Goal: Task Accomplishment & Management: Manage account settings

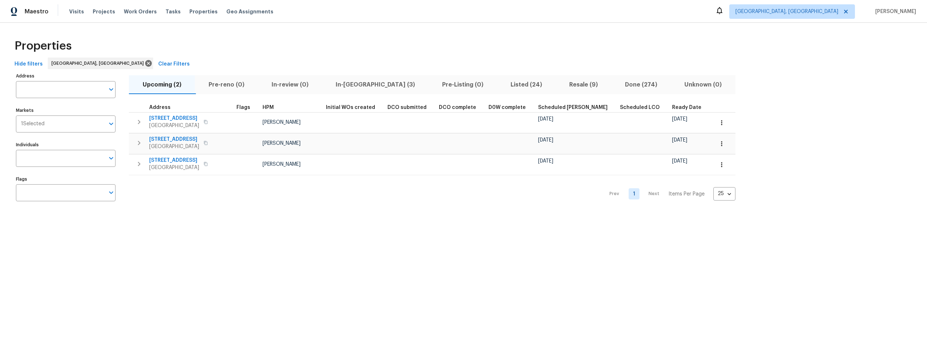
drag, startPoint x: 358, startPoint y: 84, endPoint x: 351, endPoint y: 92, distance: 10.0
click at [358, 84] on span "In-reno (3)" at bounding box center [375, 85] width 98 height 10
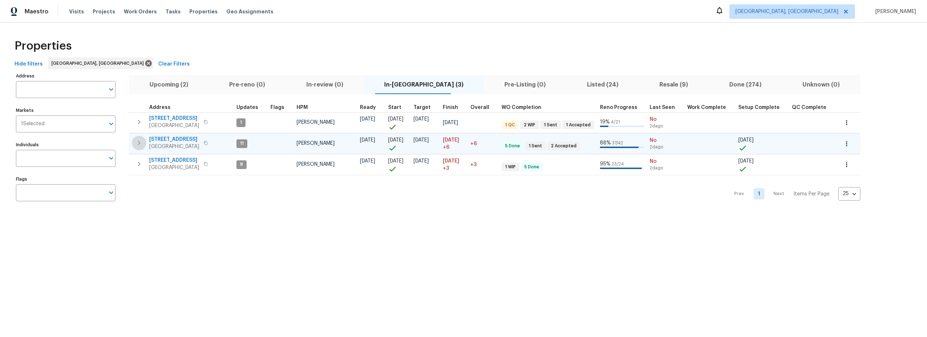
drag, startPoint x: 138, startPoint y: 145, endPoint x: 188, endPoint y: 147, distance: 49.3
click at [138, 145] on icon "button" at bounding box center [139, 143] width 3 height 4
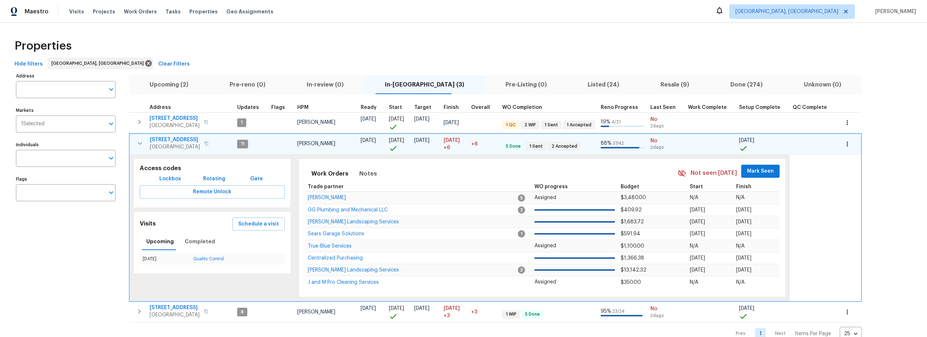
click at [211, 145] on button "button" at bounding box center [206, 143] width 9 height 10
click at [174, 140] on span "9919 Teton Pl NW" at bounding box center [175, 139] width 50 height 7
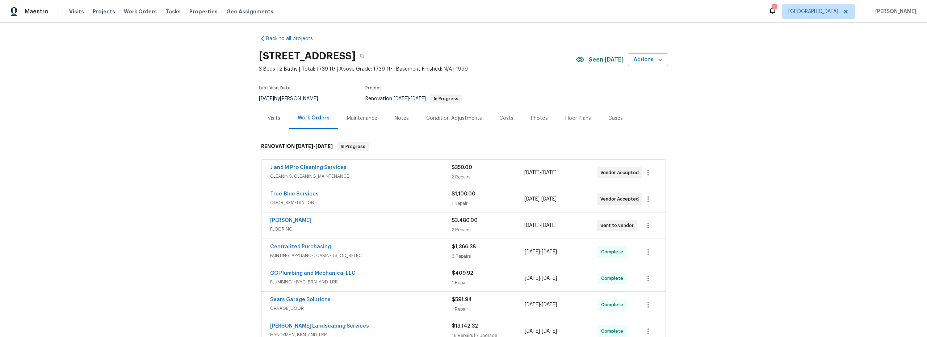
scroll to position [3, 0]
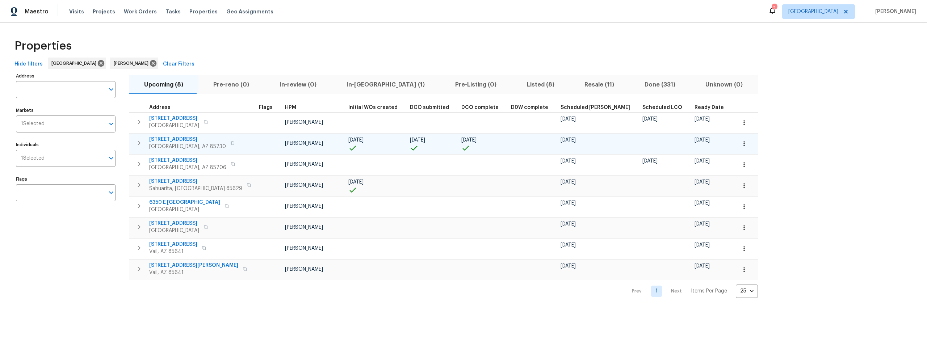
click at [178, 141] on span "8558 E Ruby Dr" at bounding box center [187, 139] width 77 height 7
click at [741, 145] on icon "button" at bounding box center [744, 143] width 7 height 7
click at [664, 210] on p "Admin: Closing" at bounding box center [660, 209] width 35 height 8
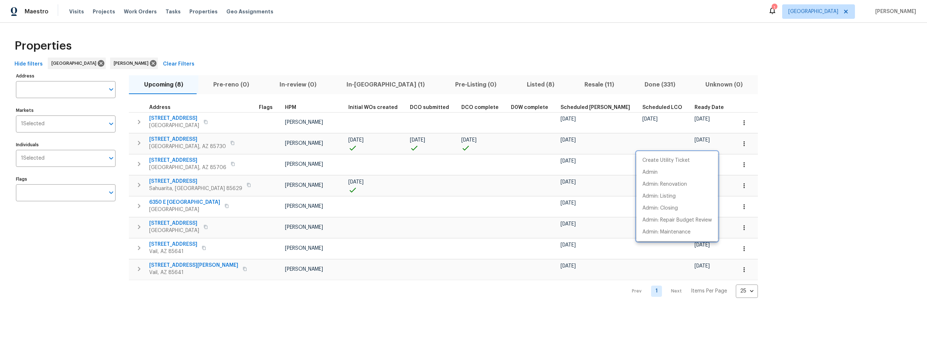
click at [136, 143] on div at bounding box center [463, 168] width 927 height 337
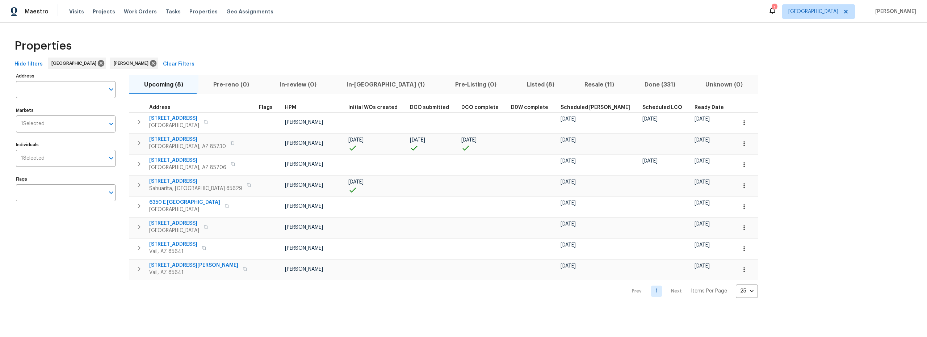
click at [139, 143] on div "Create Utility Ticket Admin Admin: Renovation Admin: Listing Admin: Closing Adm…" at bounding box center [463, 168] width 927 height 337
click at [139, 143] on icon "button" at bounding box center [139, 143] width 3 height 4
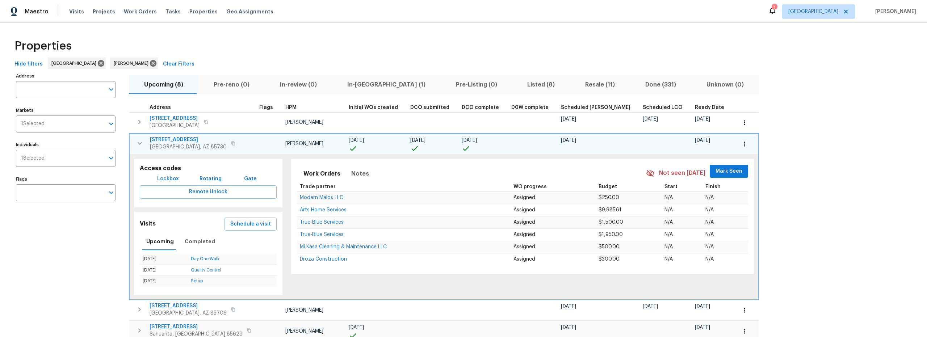
click at [169, 179] on span "Lockbox" at bounding box center [168, 179] width 22 height 9
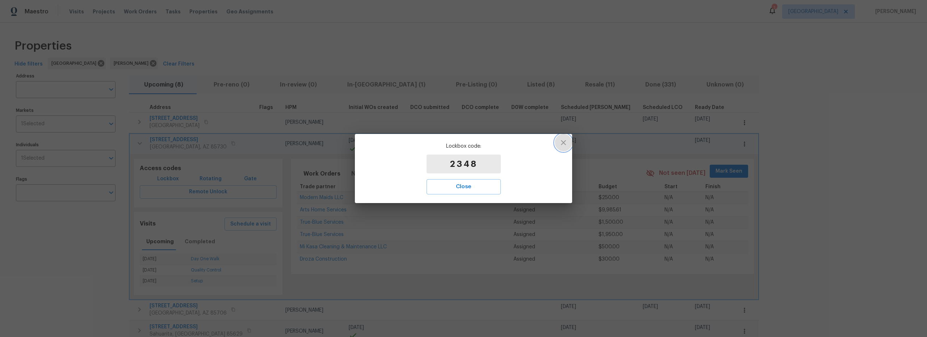
drag, startPoint x: 565, startPoint y: 142, endPoint x: 526, endPoint y: 133, distance: 39.3
click at [562, 141] on icon "button" at bounding box center [563, 142] width 9 height 9
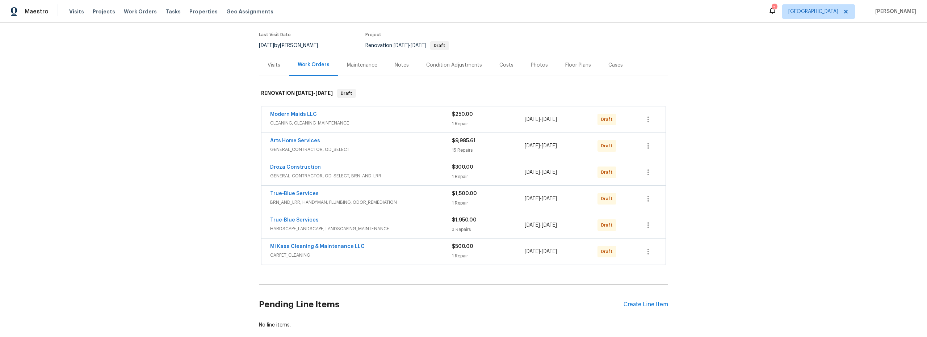
scroll to position [57, 0]
click at [646, 121] on icon "button" at bounding box center [648, 118] width 9 height 9
click at [652, 120] on li "Send to Vendor" at bounding box center [676, 118] width 78 height 12
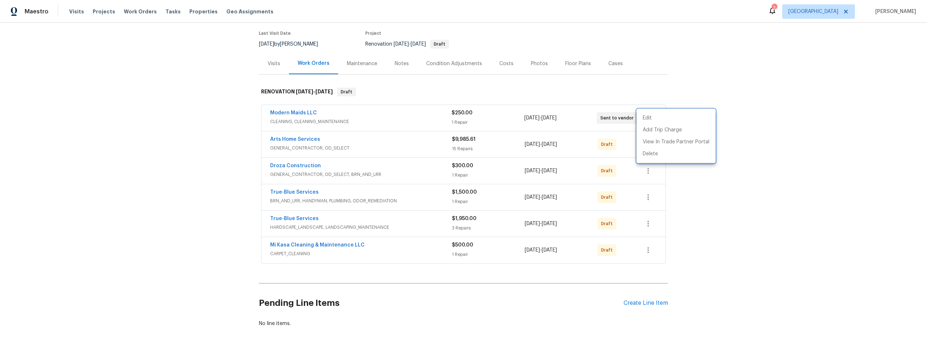
click at [628, 139] on div at bounding box center [463, 168] width 927 height 337
click at [649, 145] on icon "button" at bounding box center [648, 144] width 9 height 9
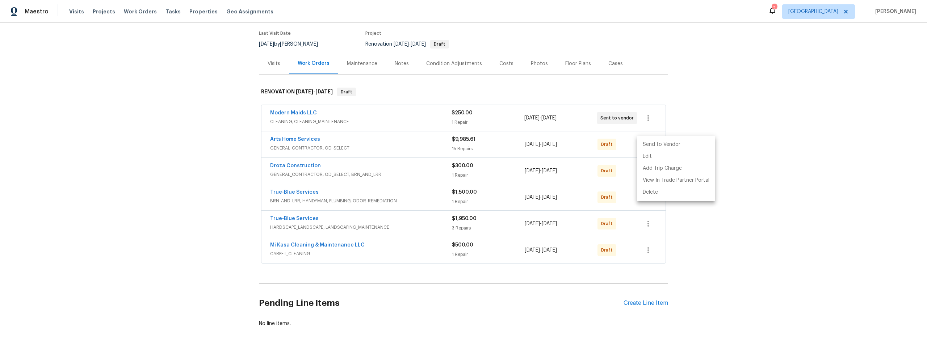
click at [648, 147] on li "Send to Vendor" at bounding box center [676, 145] width 78 height 12
click at [631, 158] on div at bounding box center [463, 168] width 927 height 337
click at [647, 158] on div "Droza Construction GENERAL_CONTRACTOR, OD_SELECT, BRN_AND_LRR $300.00 1 Repair …" at bounding box center [464, 171] width 404 height 26
click at [647, 167] on icon "button" at bounding box center [648, 171] width 9 height 9
click at [648, 169] on li "Send to Vendor" at bounding box center [676, 171] width 78 height 12
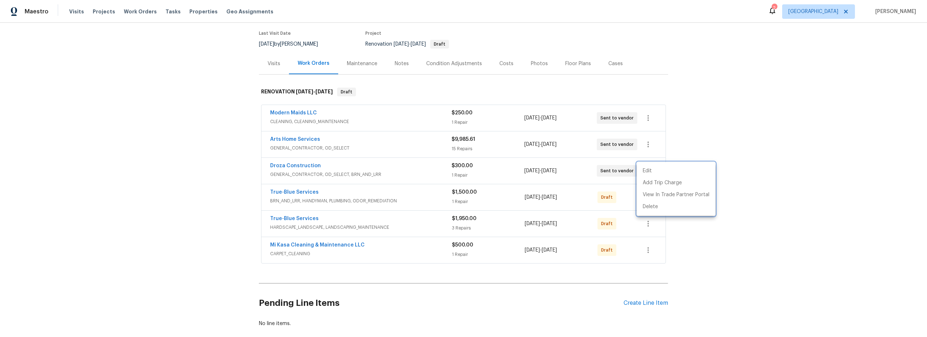
click at [631, 184] on div at bounding box center [463, 168] width 927 height 337
click at [652, 192] on div at bounding box center [648, 197] width 17 height 17
click at [649, 197] on icon "button" at bounding box center [648, 197] width 9 height 9
click at [649, 194] on li "Send to Vendor" at bounding box center [676, 198] width 78 height 12
click at [626, 223] on div at bounding box center [463, 168] width 927 height 337
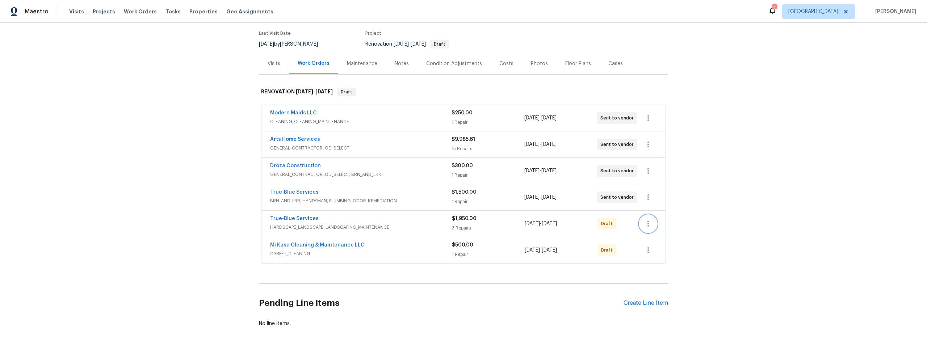
click at [645, 229] on button "button" at bounding box center [648, 223] width 17 height 17
click at [651, 223] on li "Send to Vendor" at bounding box center [676, 224] width 78 height 12
click at [626, 240] on div at bounding box center [463, 168] width 927 height 337
click at [647, 252] on icon "button" at bounding box center [648, 250] width 9 height 9
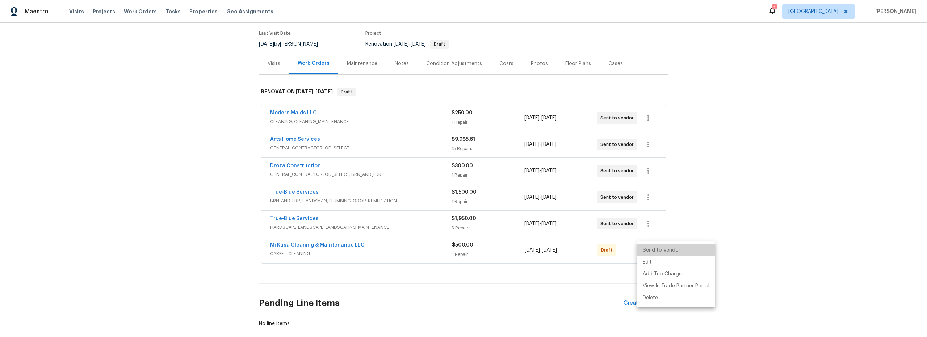
click at [652, 249] on li "Send to Vendor" at bounding box center [676, 250] width 78 height 12
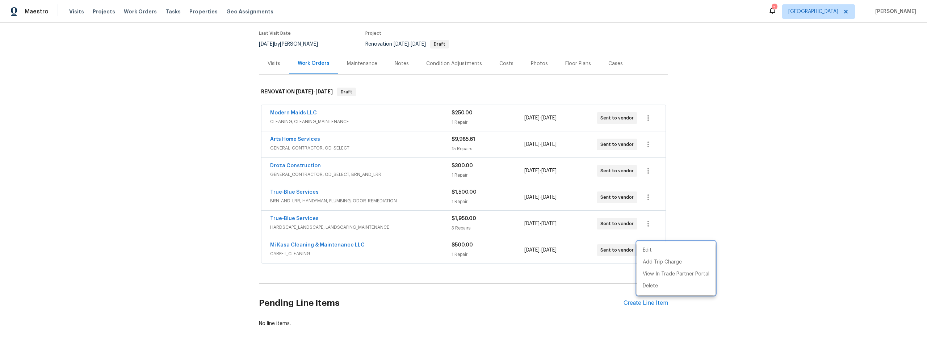
drag, startPoint x: 294, startPoint y: 137, endPoint x: 302, endPoint y: 140, distance: 7.8
click at [295, 137] on div at bounding box center [463, 168] width 927 height 337
click at [304, 139] on link "Arts Home Services" at bounding box center [295, 139] width 50 height 5
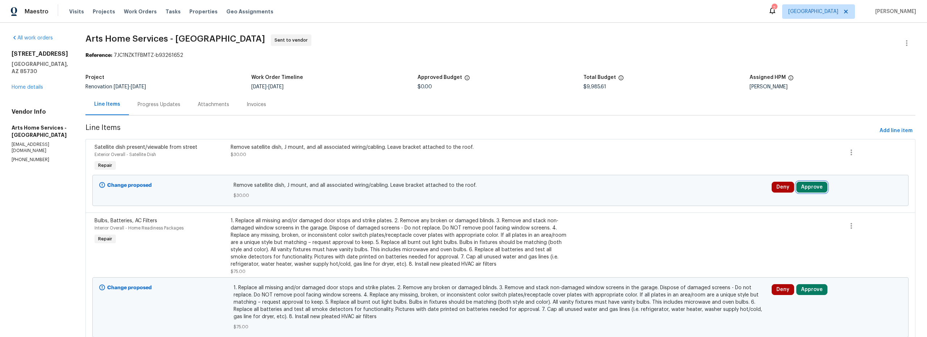
click at [811, 190] on button "Approve" at bounding box center [811, 187] width 31 height 11
click at [698, 203] on div "Are you sure you want to approve this line item? Approve Cancel" at bounding box center [724, 187] width 127 height 39
click at [700, 197] on button "Approve" at bounding box center [703, 194] width 43 height 14
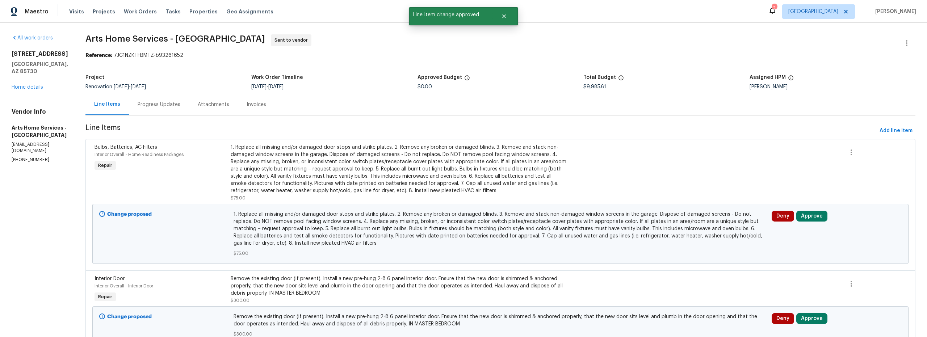
click at [803, 205] on div "Change proposed 1. Replace all missing and/or damaged door stops and strike pla…" at bounding box center [501, 234] width 812 height 64
click at [806, 217] on button "Approve" at bounding box center [811, 216] width 31 height 11
click at [706, 224] on span "Approve" at bounding box center [704, 223] width 20 height 5
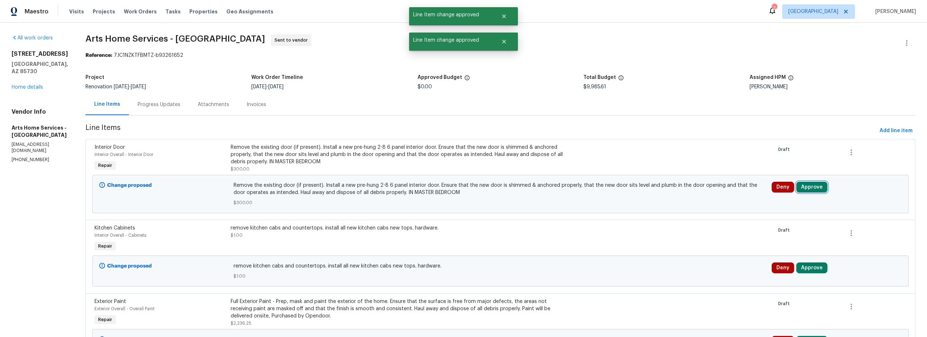
click at [804, 184] on button "Approve" at bounding box center [811, 187] width 31 height 11
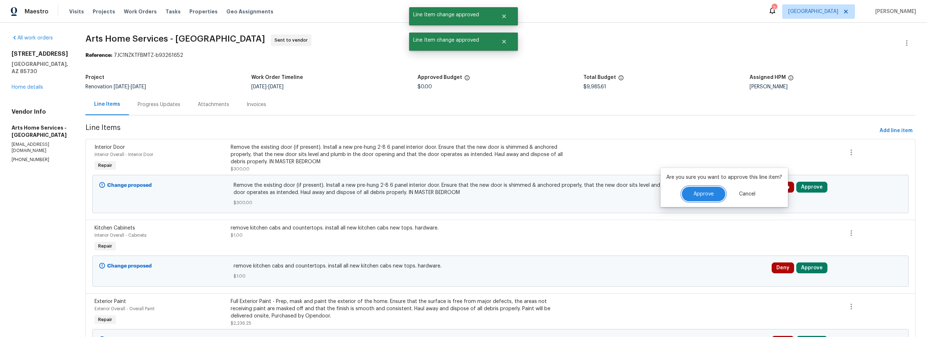
click at [707, 194] on span "Approve" at bounding box center [704, 194] width 20 height 5
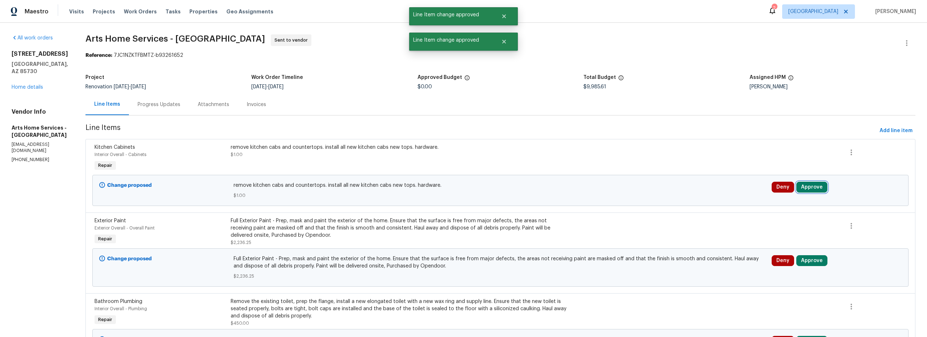
click at [807, 189] on button "Approve" at bounding box center [811, 187] width 31 height 11
click at [699, 201] on button "Approve" at bounding box center [703, 194] width 43 height 14
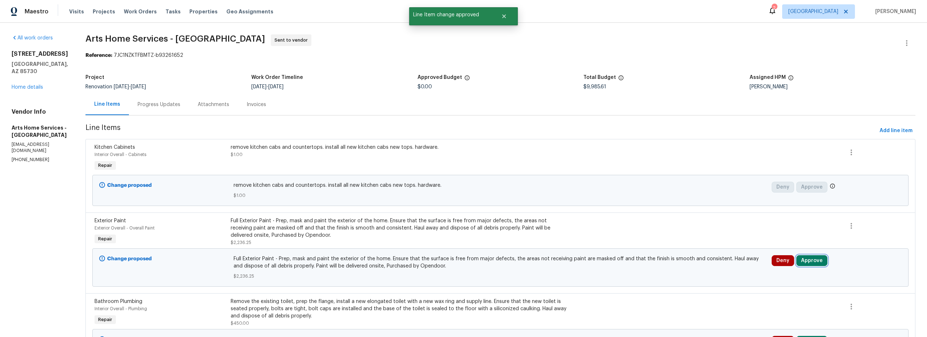
click at [817, 262] on button "Approve" at bounding box center [811, 260] width 31 height 11
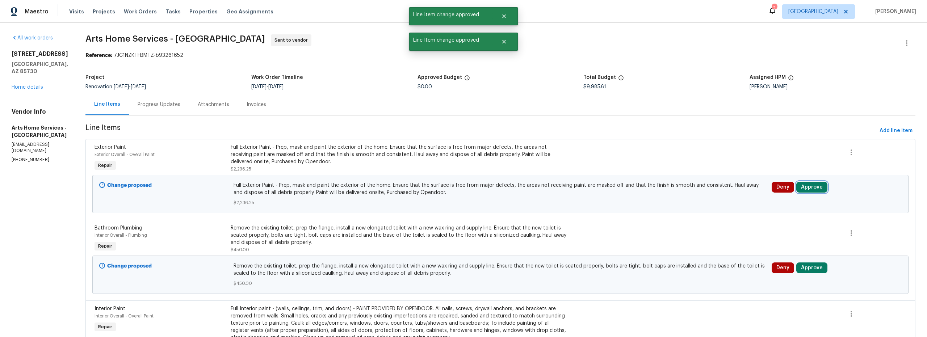
click at [809, 189] on button "Approve" at bounding box center [811, 187] width 31 height 11
click at [702, 198] on button "Approve" at bounding box center [703, 194] width 43 height 14
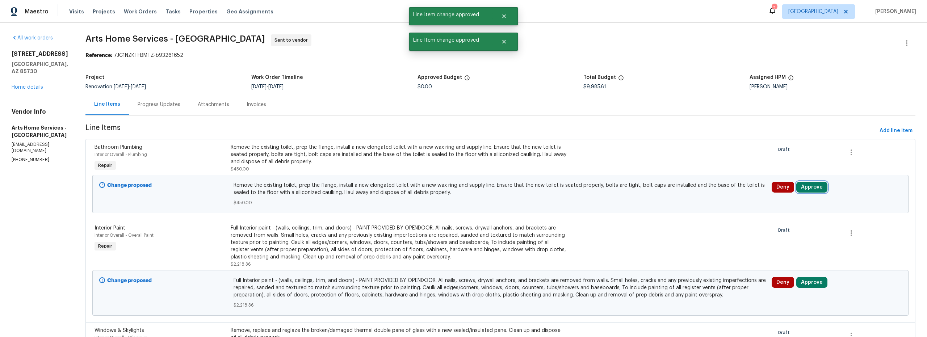
click at [804, 186] on button "Approve" at bounding box center [811, 187] width 31 height 11
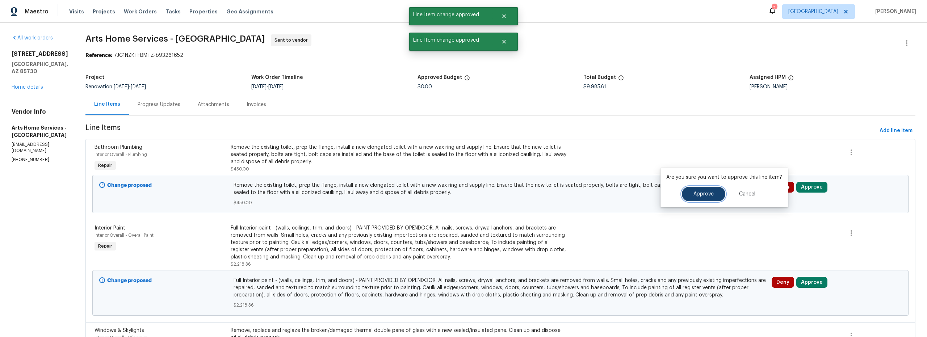
click at [710, 199] on button "Approve" at bounding box center [703, 194] width 43 height 14
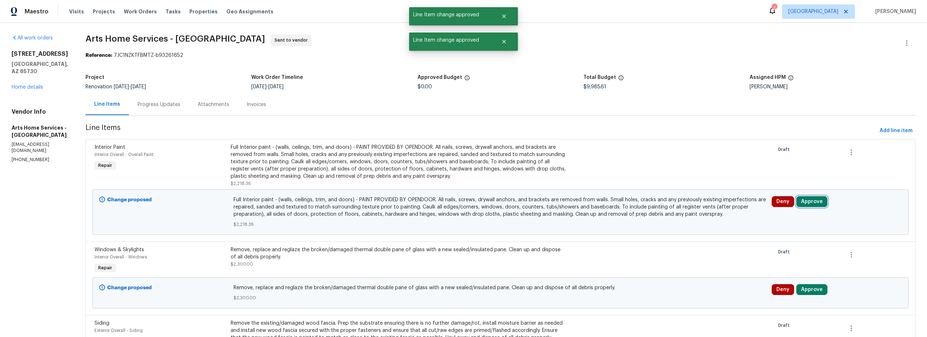
click at [804, 204] on button "Approve" at bounding box center [811, 201] width 31 height 11
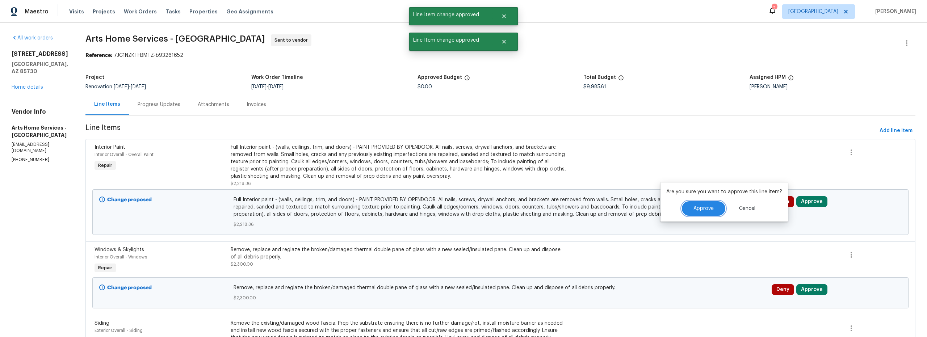
click at [714, 210] on button "Approve" at bounding box center [703, 208] width 43 height 14
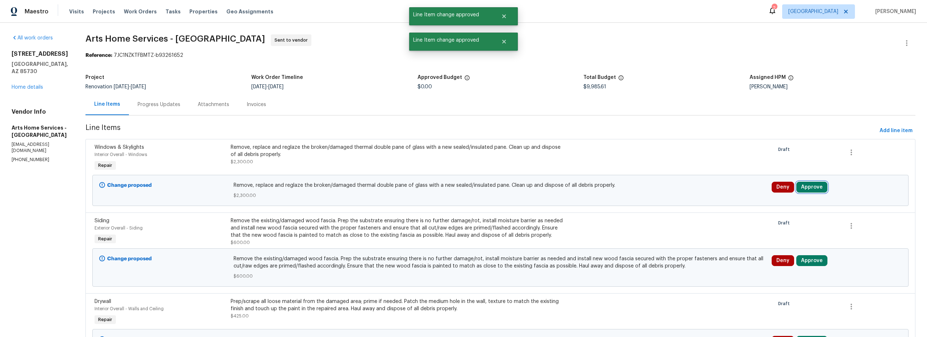
click at [802, 190] on button "Approve" at bounding box center [811, 187] width 31 height 11
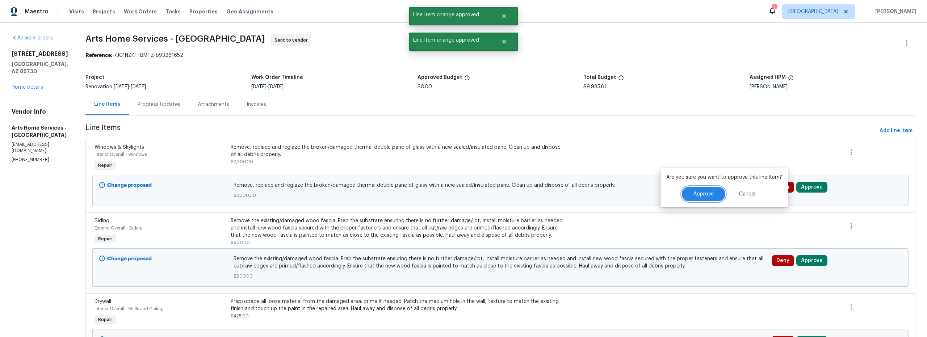
click at [712, 197] on button "Approve" at bounding box center [703, 194] width 43 height 14
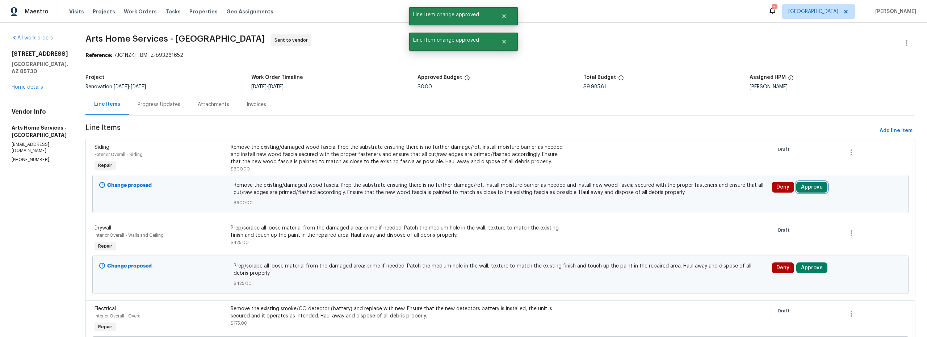
click at [803, 189] on button "Approve" at bounding box center [811, 187] width 31 height 11
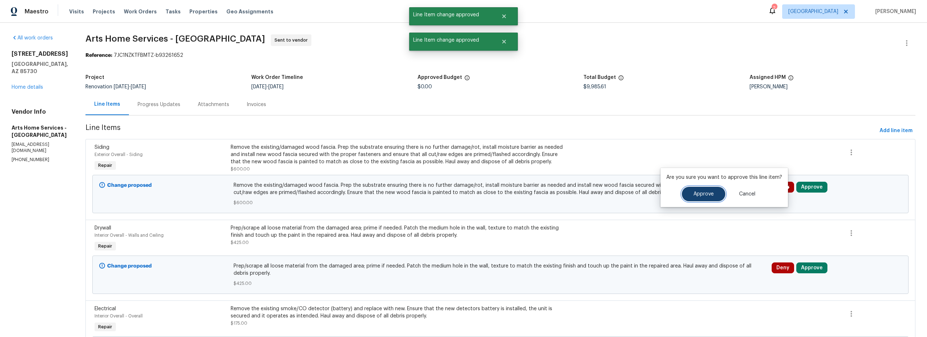
click at [715, 196] on button "Approve" at bounding box center [703, 194] width 43 height 14
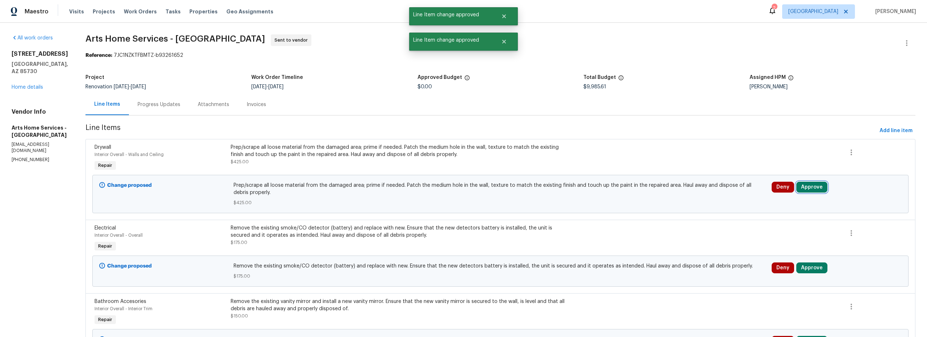
drag, startPoint x: 804, startPoint y: 187, endPoint x: 799, endPoint y: 188, distance: 4.9
click at [804, 187] on button "Approve" at bounding box center [811, 187] width 31 height 11
click at [710, 194] on span "Approve" at bounding box center [704, 194] width 20 height 5
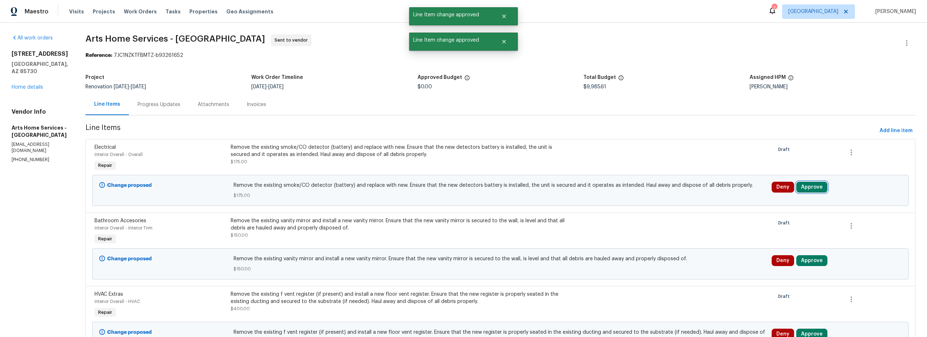
click at [803, 189] on button "Approve" at bounding box center [811, 187] width 31 height 11
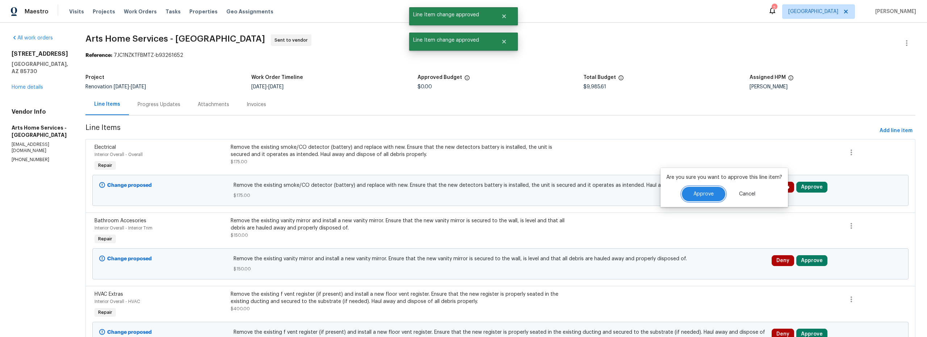
click at [710, 197] on button "Approve" at bounding box center [703, 194] width 43 height 14
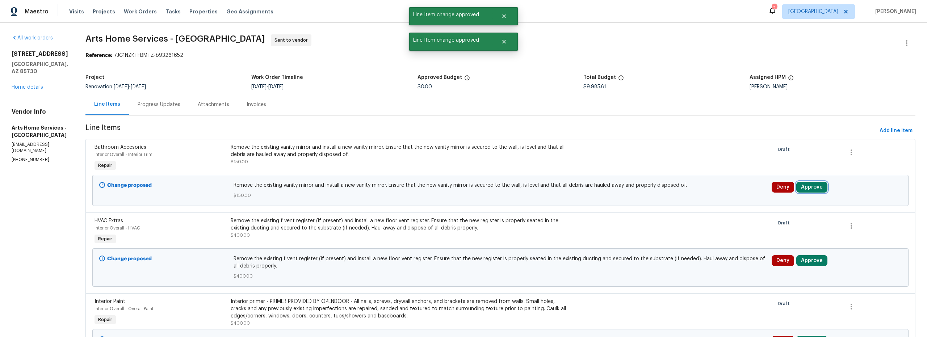
click at [808, 192] on button "Approve" at bounding box center [811, 187] width 31 height 11
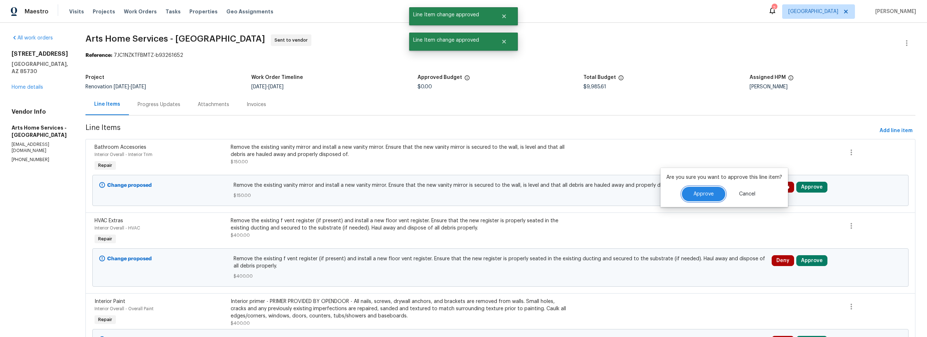
click at [714, 198] on button "Approve" at bounding box center [703, 194] width 43 height 14
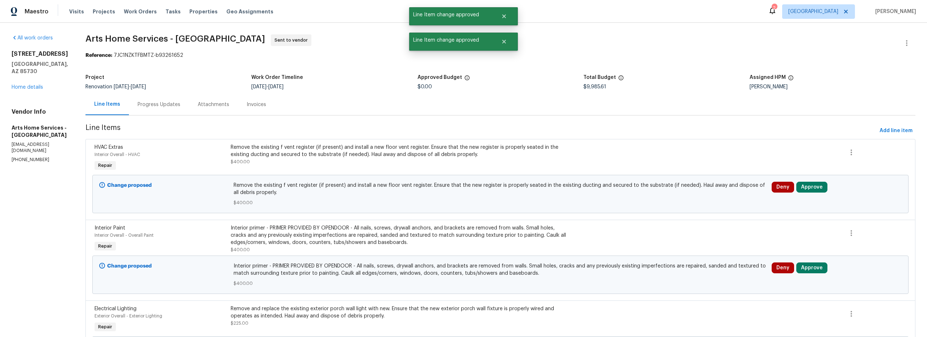
drag, startPoint x: 807, startPoint y: 193, endPoint x: 800, endPoint y: 192, distance: 6.6
click at [806, 193] on div "Deny Approve" at bounding box center [837, 194] width 134 height 29
click at [798, 191] on button "Approve" at bounding box center [811, 187] width 31 height 11
click at [691, 198] on button "Approve" at bounding box center [703, 194] width 43 height 14
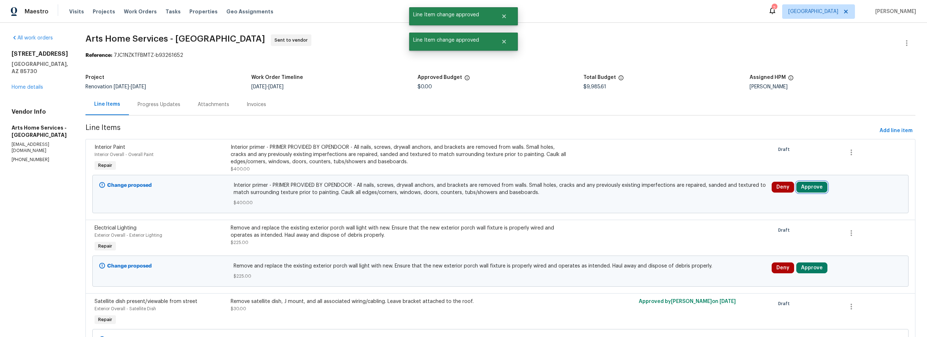
drag, startPoint x: 804, startPoint y: 189, endPoint x: 799, endPoint y: 190, distance: 5.3
click at [804, 189] on button "Approve" at bounding box center [811, 187] width 31 height 11
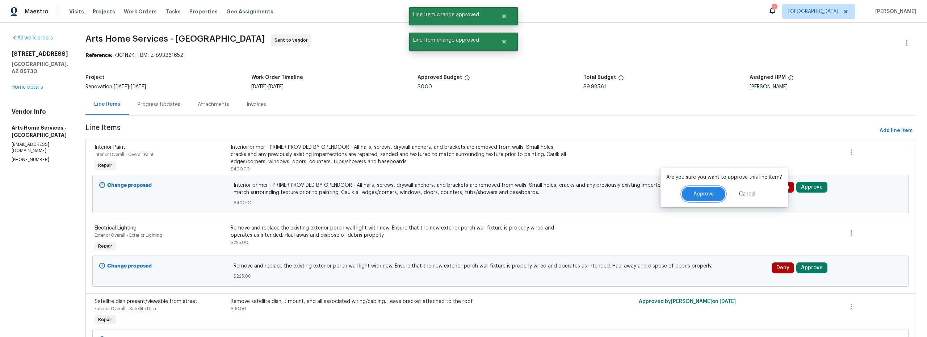
drag, startPoint x: 702, startPoint y: 196, endPoint x: 721, endPoint y: 205, distance: 21.6
click at [702, 196] on span "Approve" at bounding box center [704, 194] width 20 height 5
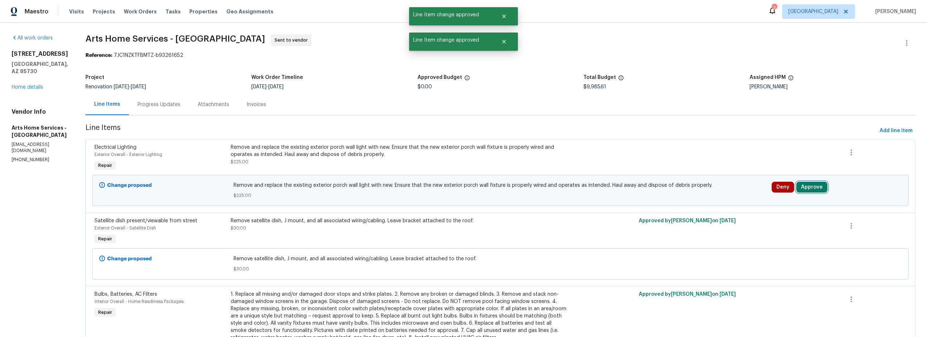
click at [804, 190] on button "Approve" at bounding box center [811, 187] width 31 height 11
click at [699, 201] on button "Approve" at bounding box center [703, 194] width 43 height 14
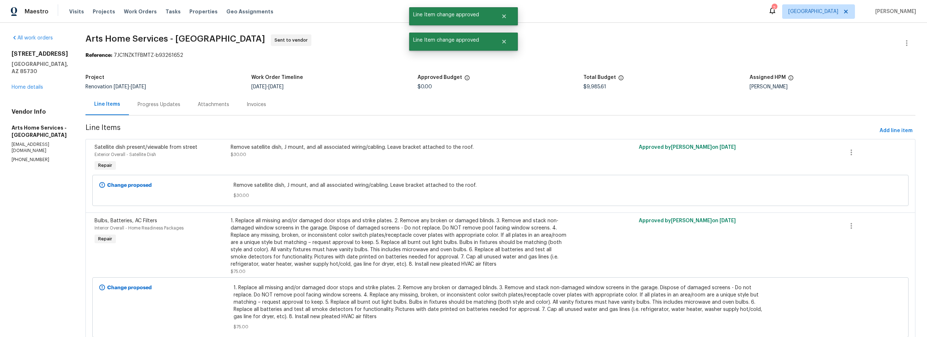
click at [31, 77] on div "8558 E Ruby Dr Tucson, AZ 85730 Home details" at bounding box center [40, 70] width 57 height 41
click at [30, 85] on link "Home details" at bounding box center [28, 87] width 32 height 5
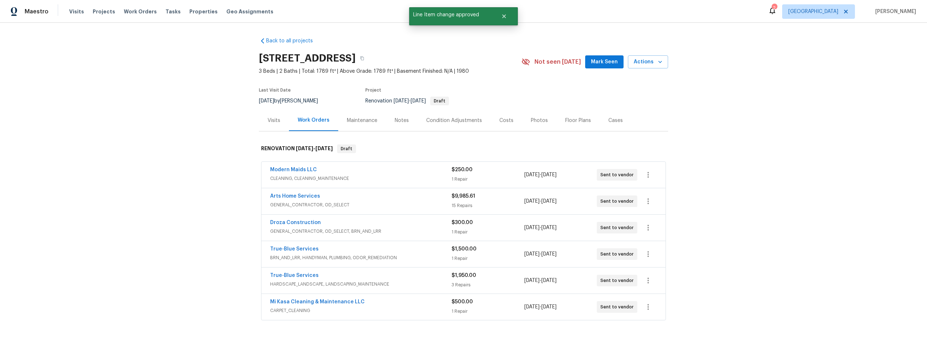
click at [288, 165] on div "Modern Maids LLC CLEANING, CLEANING_MAINTENANCE $250.00 1 Repair 9/22/2025 - 10…" at bounding box center [464, 175] width 404 height 26
click at [291, 168] on link "Modern Maids LLC" at bounding box center [293, 169] width 47 height 5
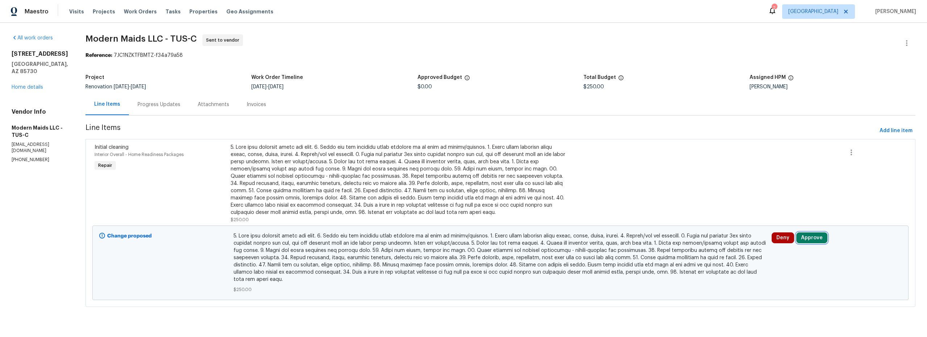
click at [806, 238] on button "Approve" at bounding box center [811, 238] width 31 height 11
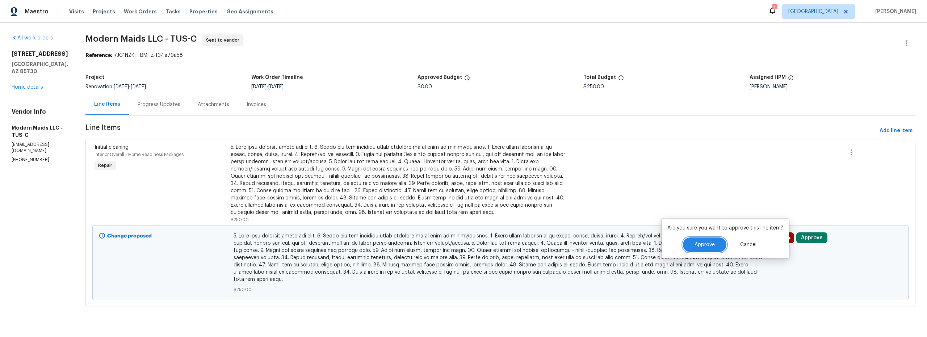
click at [709, 243] on button "Approve" at bounding box center [704, 245] width 43 height 14
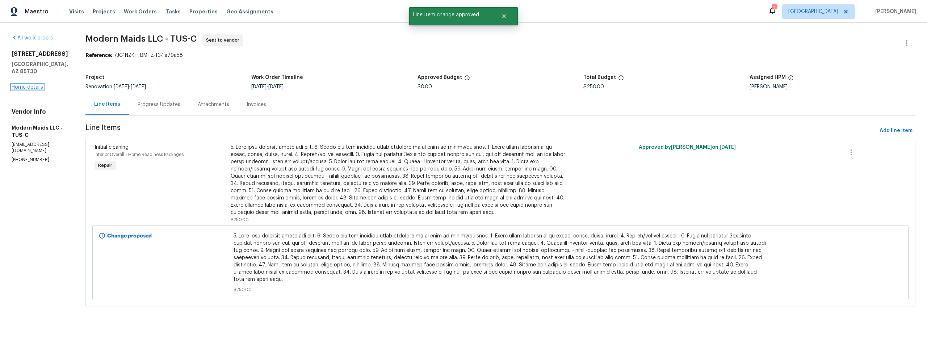
click at [41, 85] on link "Home details" at bounding box center [28, 87] width 32 height 5
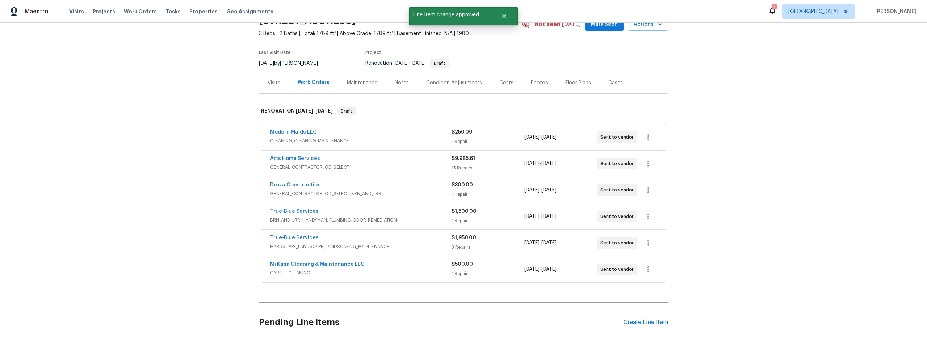
scroll to position [49, 0]
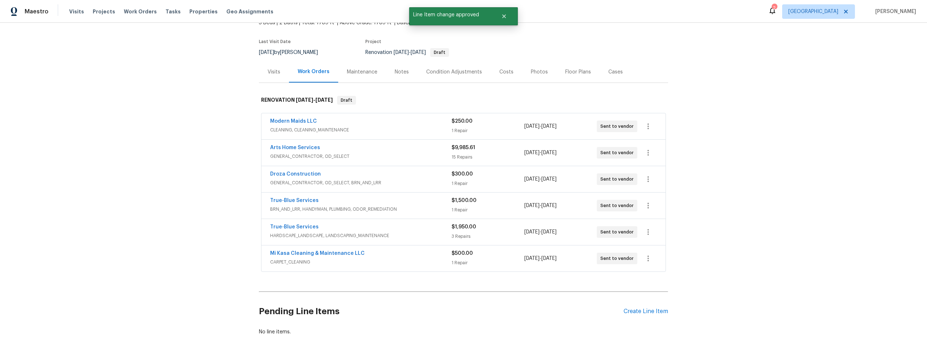
click at [406, 181] on span "GENERAL_CONTRACTOR, OD_SELECT, BRN_AND_LRR" at bounding box center [360, 182] width 181 height 7
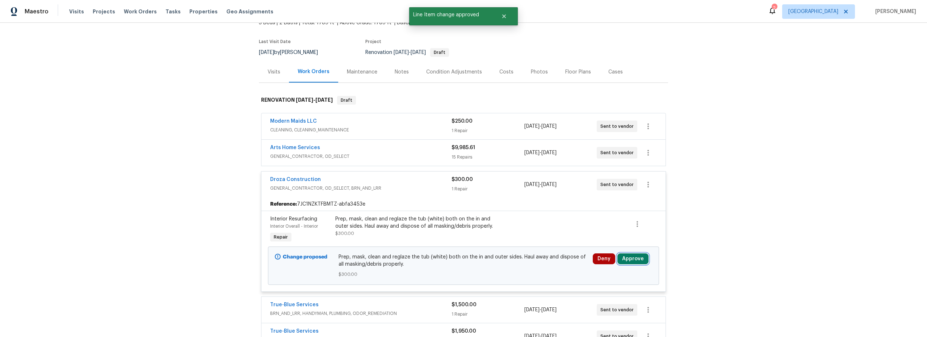
click at [624, 256] on button "Approve" at bounding box center [633, 259] width 31 height 11
drag, startPoint x: 604, startPoint y: 240, endPoint x: 593, endPoint y: 240, distance: 11.2
click at [603, 240] on button "Approve" at bounding box center [609, 235] width 43 height 14
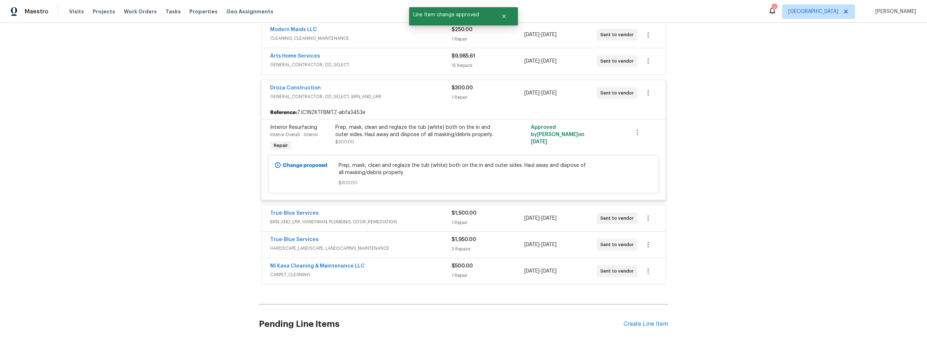
scroll to position [144, 0]
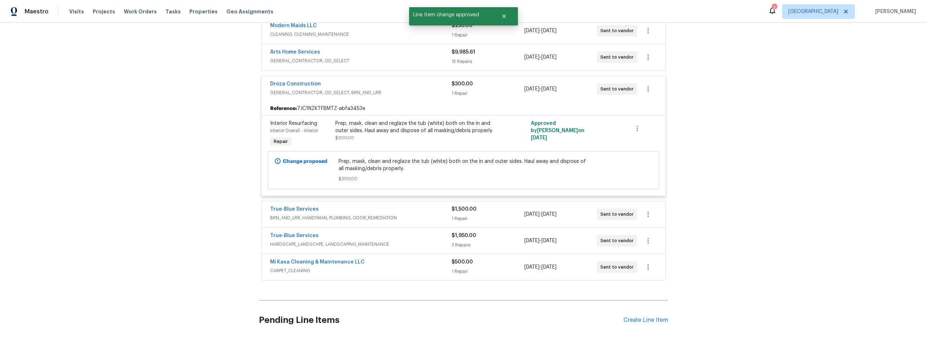
click at [427, 221] on span "BRN_AND_LRR, HANDYMAN, PLUMBING, ODOR_REMEDIATION" at bounding box center [360, 217] width 181 height 7
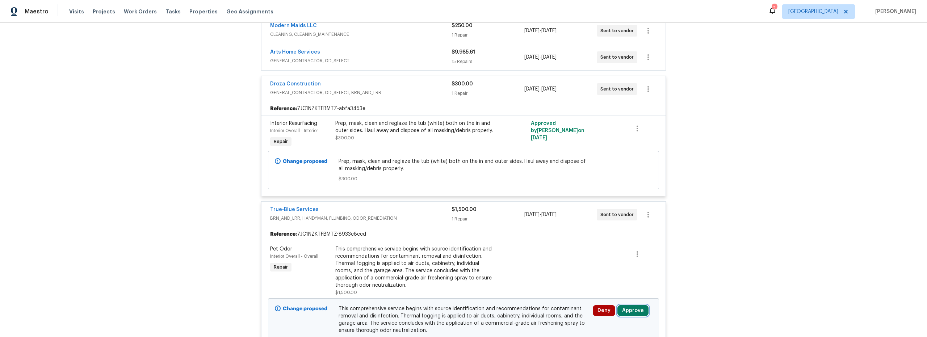
click at [631, 311] on button "Approve" at bounding box center [633, 310] width 31 height 11
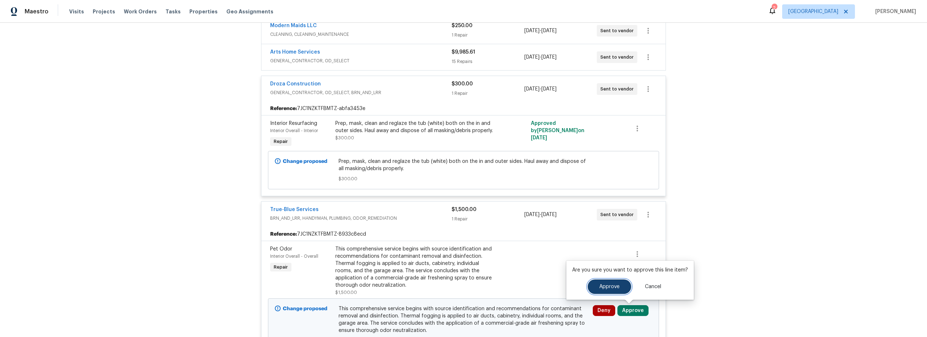
click at [603, 290] on button "Approve" at bounding box center [609, 287] width 43 height 14
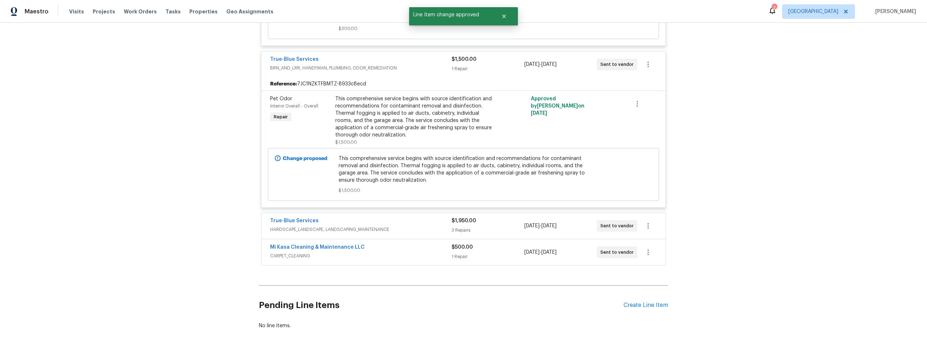
scroll to position [295, 0]
click at [490, 228] on div "3 Repairs" at bounding box center [488, 229] width 72 height 7
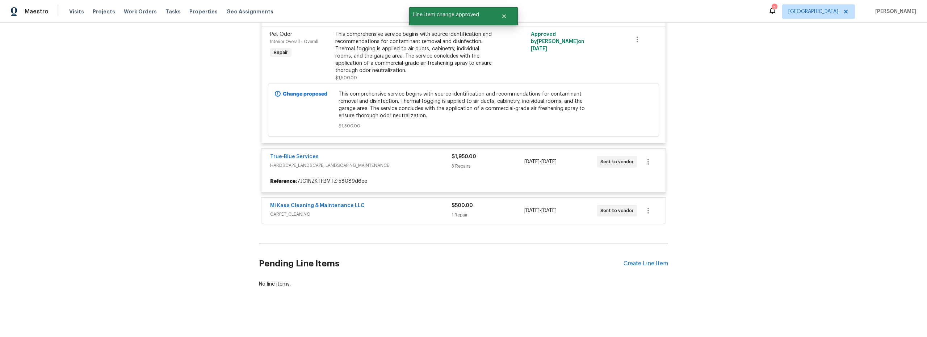
scroll to position [364, 0]
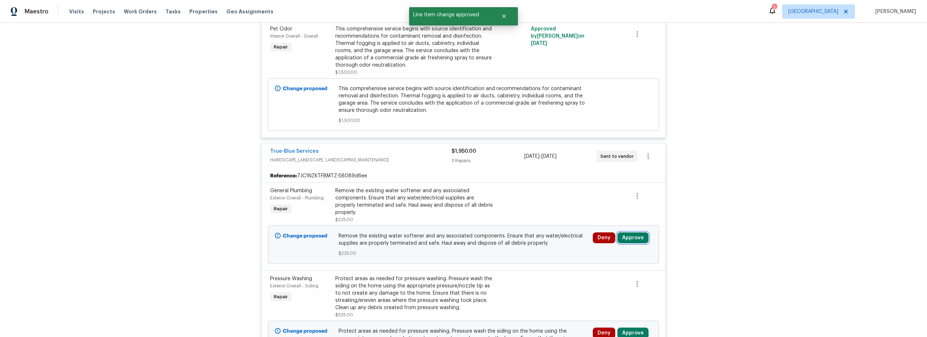
click at [636, 236] on button "Approve" at bounding box center [633, 238] width 31 height 11
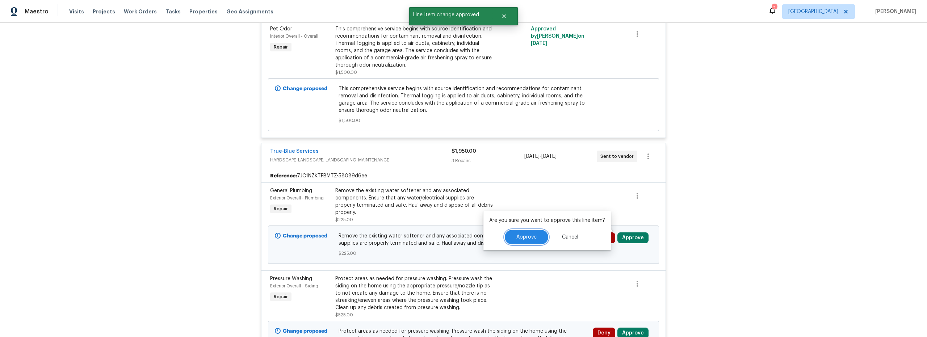
click at [524, 239] on span "Approve" at bounding box center [526, 237] width 20 height 5
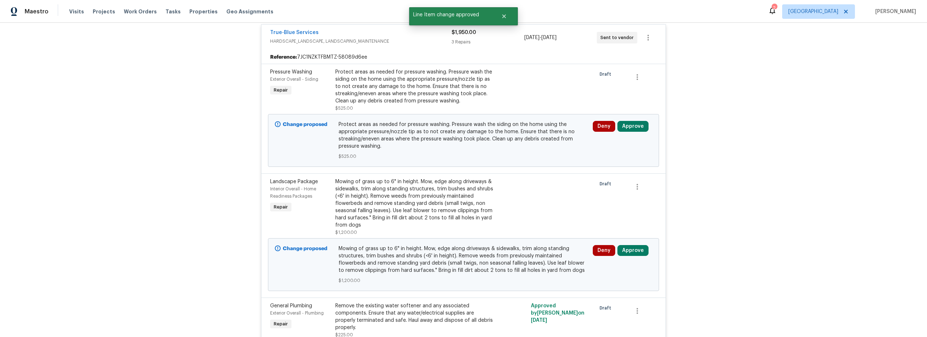
scroll to position [484, 0]
click at [630, 124] on button "Approve" at bounding box center [633, 125] width 31 height 11
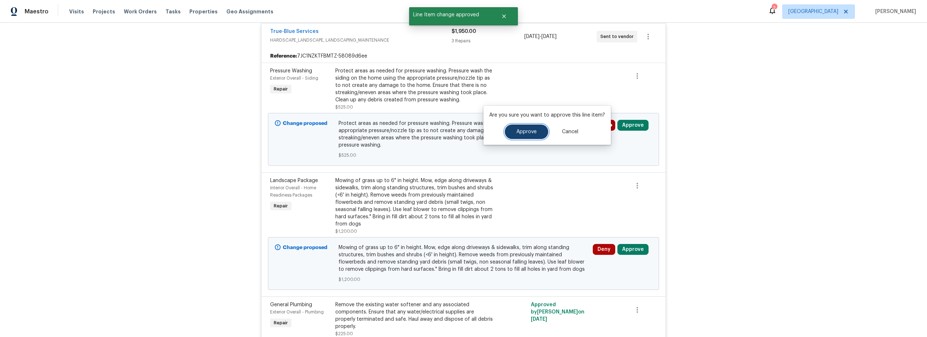
click at [518, 127] on button "Approve" at bounding box center [526, 132] width 43 height 14
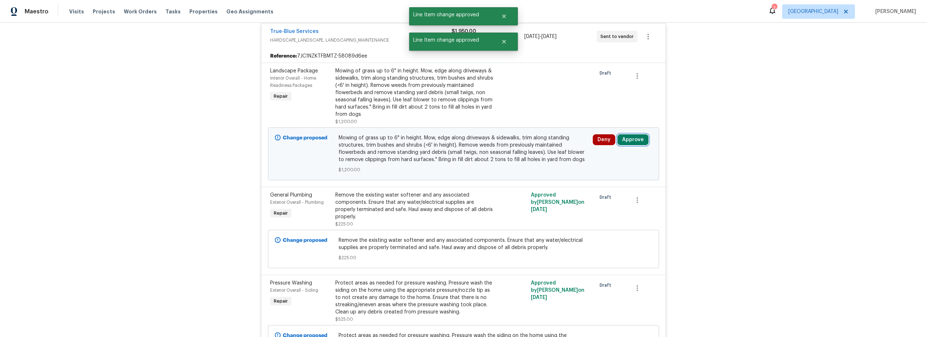
click at [624, 138] on button "Approve" at bounding box center [633, 139] width 31 height 11
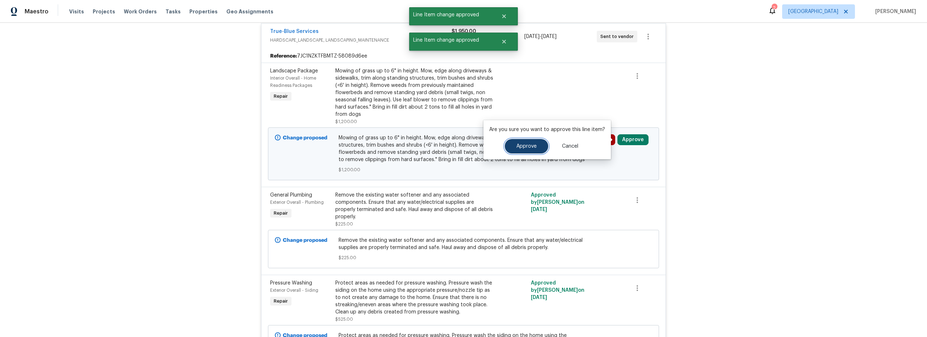
click at [521, 151] on button "Approve" at bounding box center [526, 146] width 43 height 14
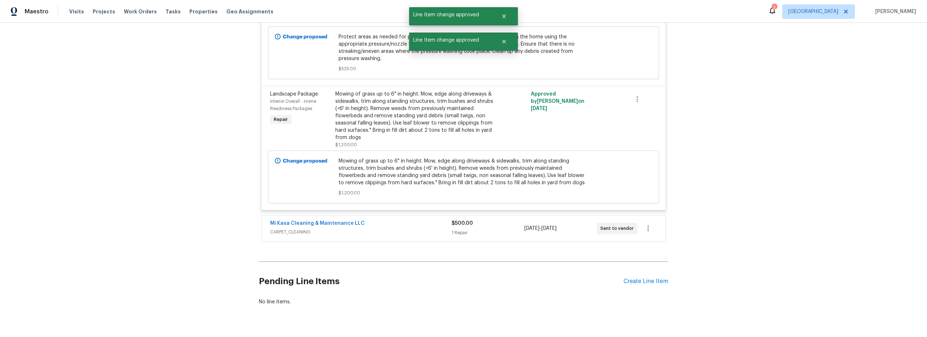
scroll to position [675, 0]
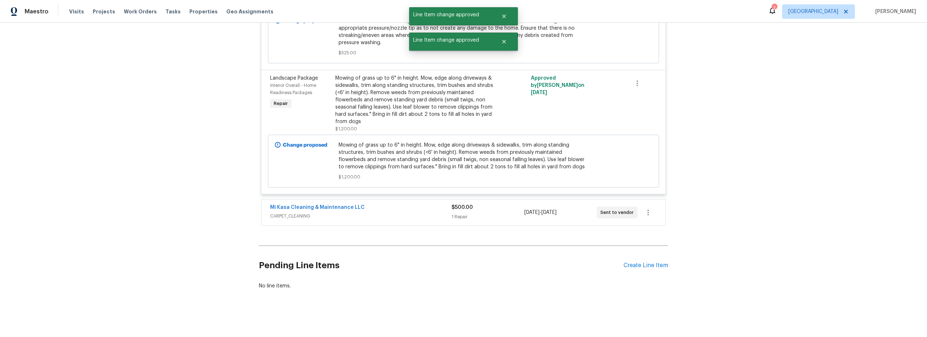
click at [419, 204] on div "Mi Kasa Cleaning & Maintenance LLC" at bounding box center [360, 208] width 181 height 9
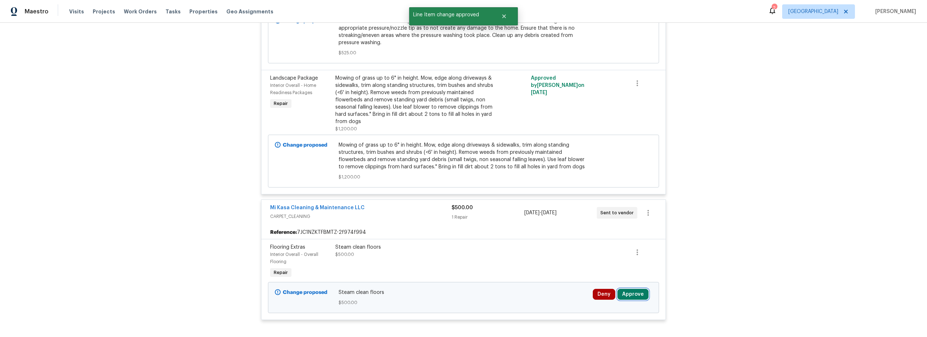
click at [628, 289] on button "Approve" at bounding box center [633, 294] width 31 height 11
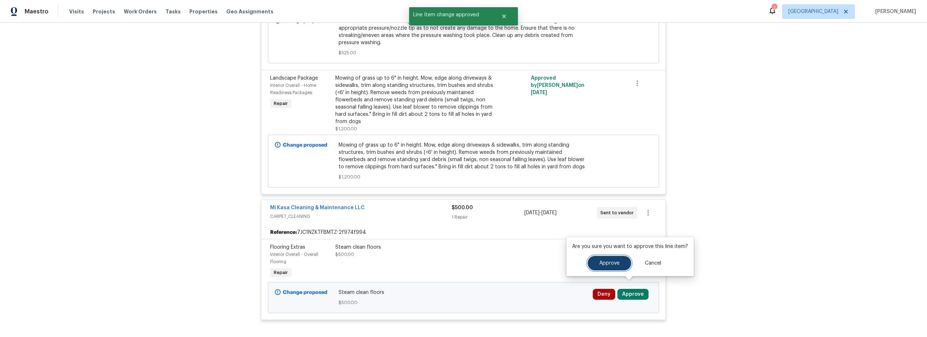
click at [601, 264] on span "Approve" at bounding box center [609, 263] width 20 height 5
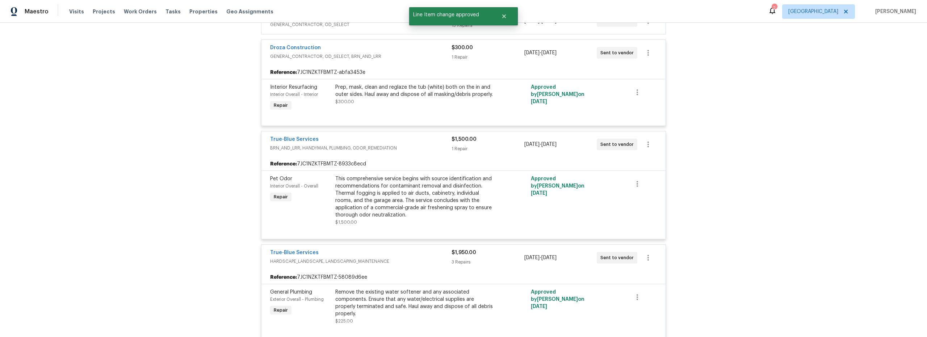
scroll to position [0, 0]
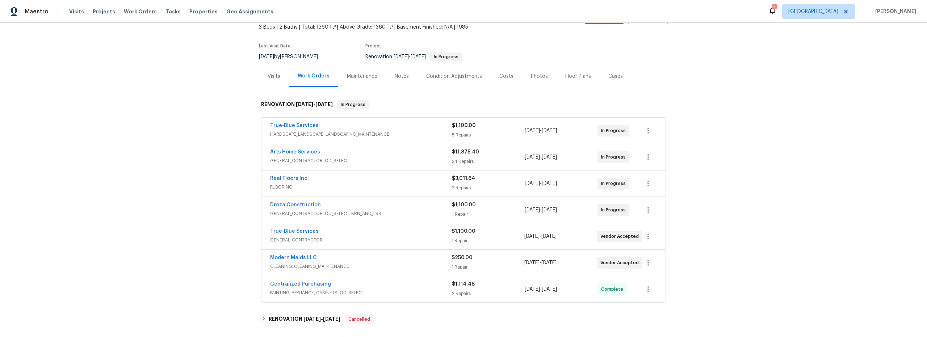
scroll to position [45, 0]
click at [412, 129] on div "True-Blue Services" at bounding box center [361, 125] width 182 height 9
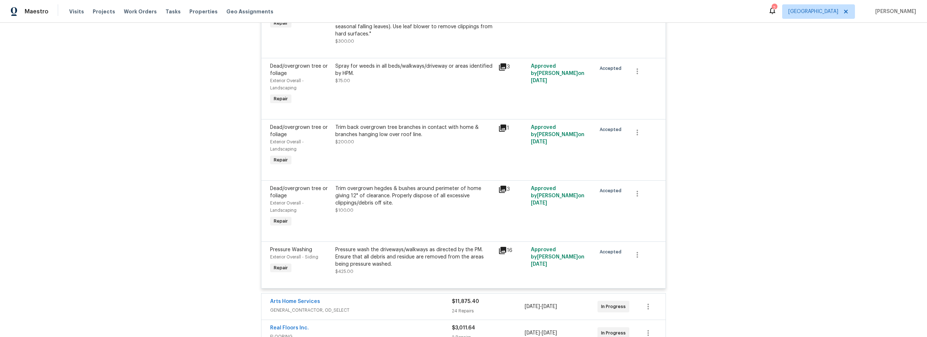
scroll to position [81, 0]
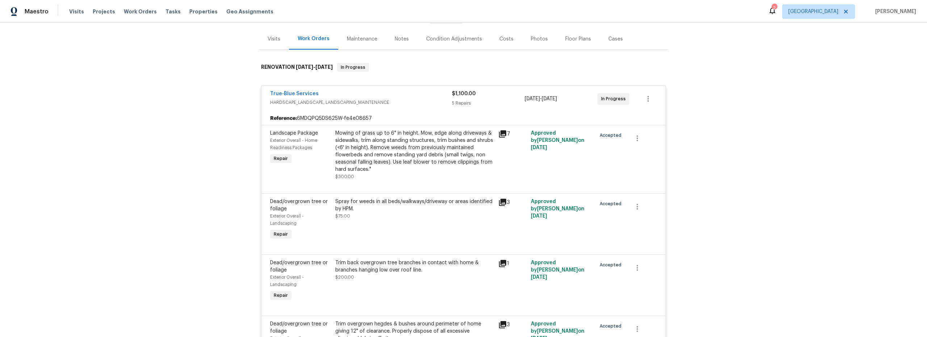
click at [231, 93] on div "Back to all projects [STREET_ADDRESS] 3 Beds | 2 Baths | Total: 1360 ft² | Abov…" at bounding box center [463, 180] width 927 height 314
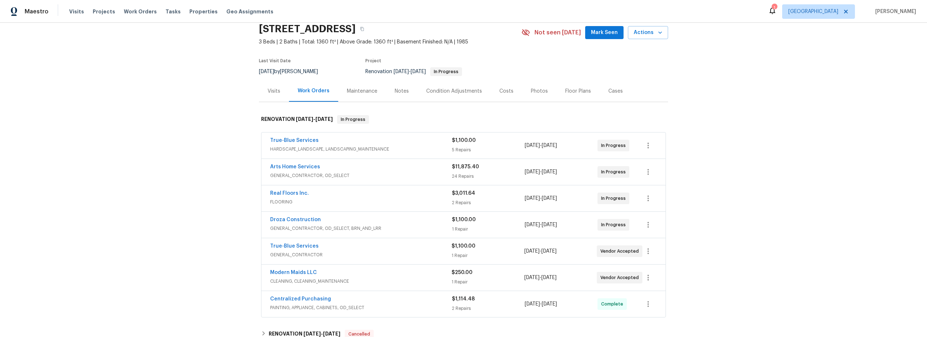
scroll to position [28, 0]
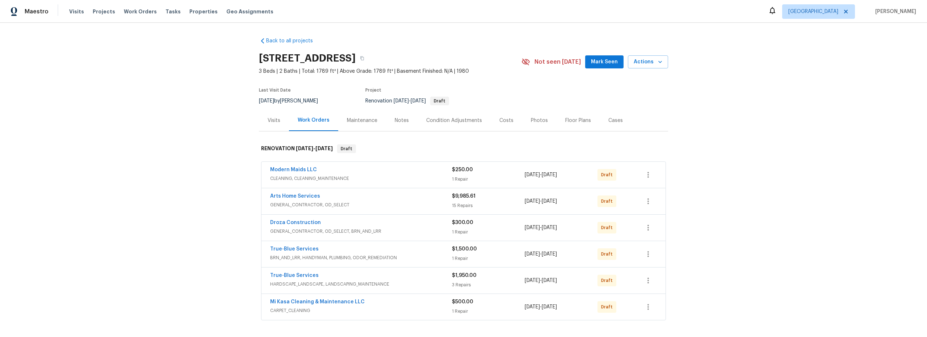
scroll to position [30, 0]
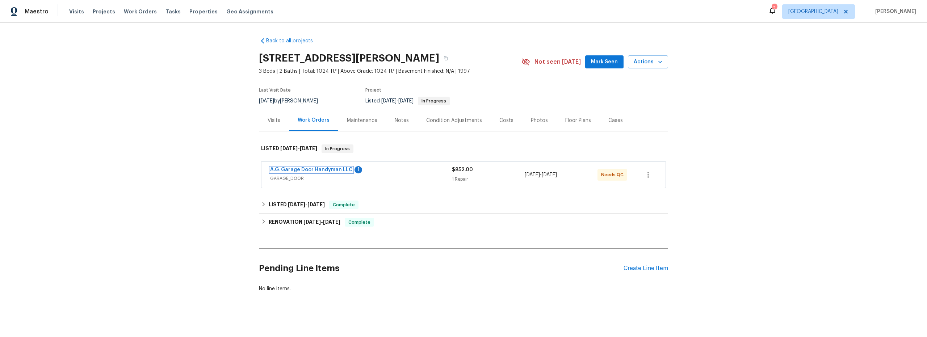
drag, startPoint x: 341, startPoint y: 171, endPoint x: 345, endPoint y: 172, distance: 3.7
click at [342, 171] on link "A.G. Garage Door Handyman LLC" at bounding box center [311, 169] width 83 height 5
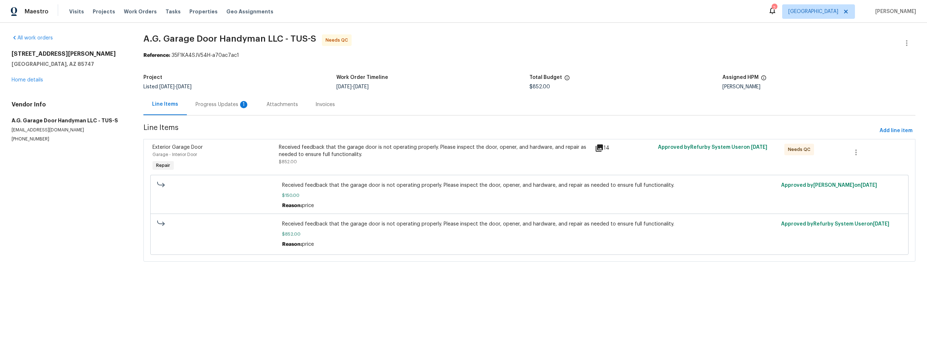
click at [522, 162] on div "Received feedback that the garage door is not operating properly. Please inspec…" at bounding box center [435, 155] width 312 height 22
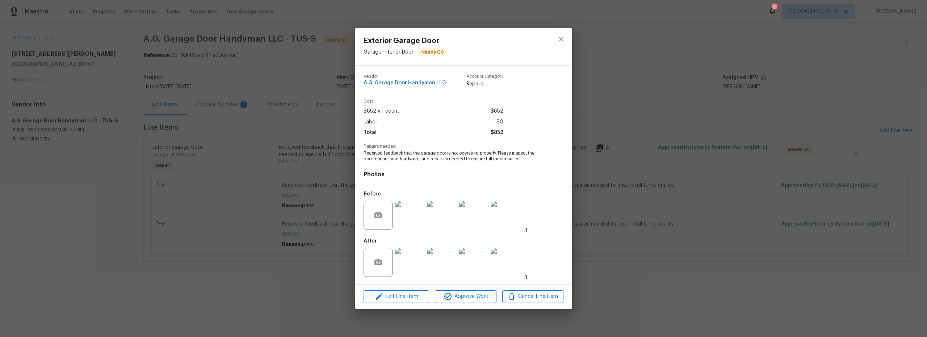
click at [418, 269] on img at bounding box center [410, 262] width 29 height 29
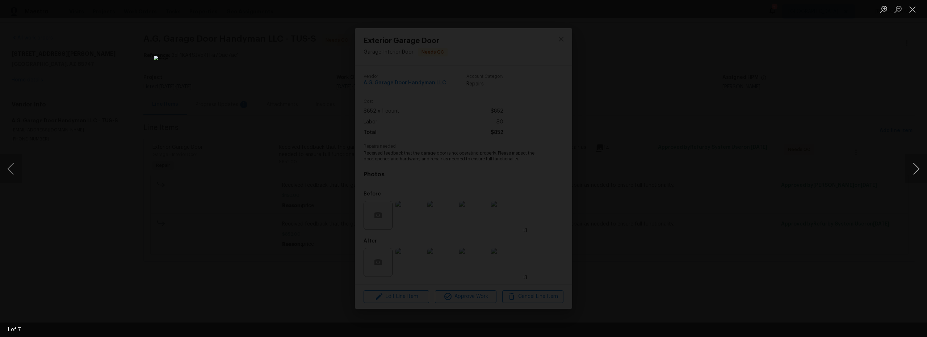
click at [918, 170] on button "Next image" at bounding box center [916, 168] width 22 height 29
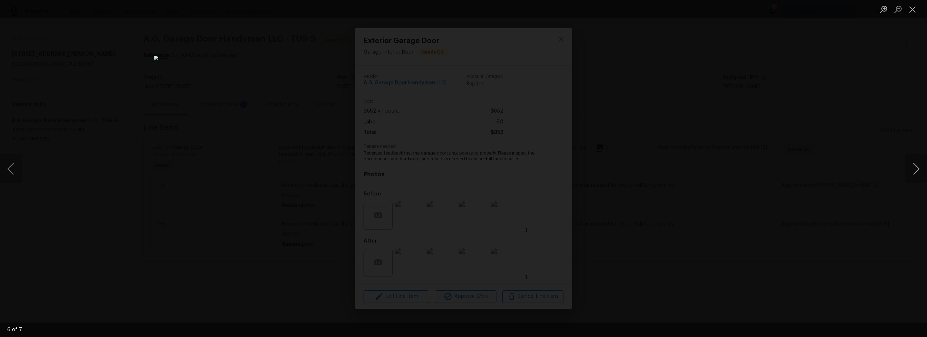
click at [919, 169] on button "Next image" at bounding box center [916, 168] width 22 height 29
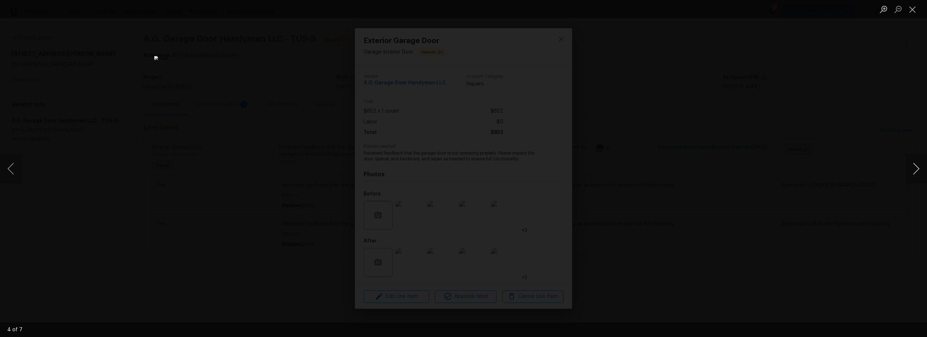
click at [919, 169] on button "Next image" at bounding box center [916, 168] width 22 height 29
click at [911, 8] on button "Close lightbox" at bounding box center [912, 9] width 14 height 13
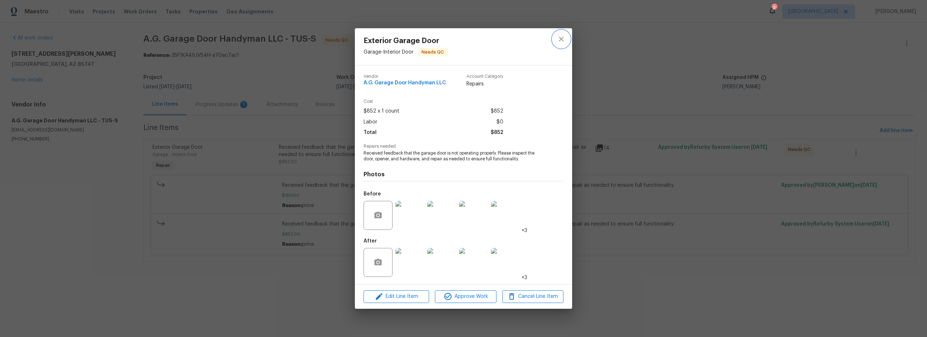
click at [560, 42] on icon "close" at bounding box center [561, 39] width 9 height 9
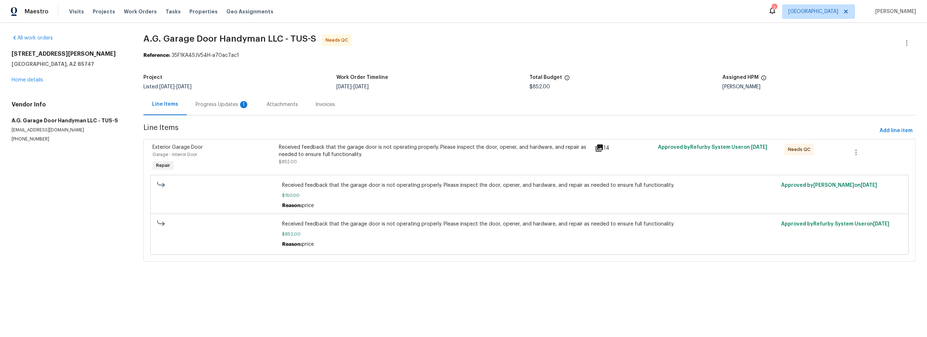
click at [395, 168] on div "Received feedback that the garage door is not operating properly. Please inspec…" at bounding box center [435, 158] width 316 height 33
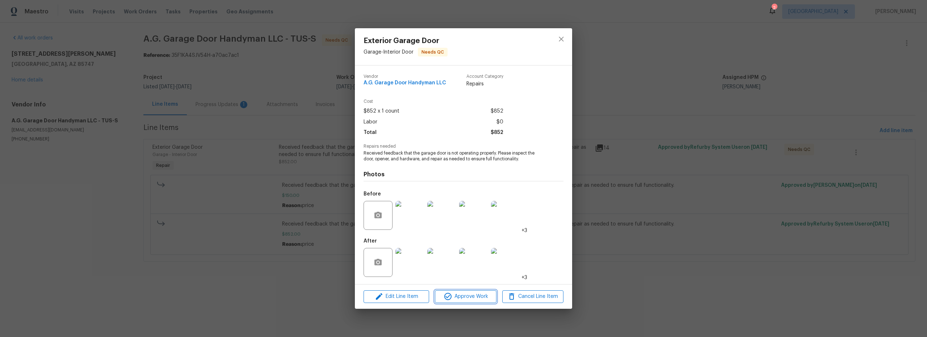
click at [468, 293] on span "Approve Work" at bounding box center [465, 296] width 57 height 9
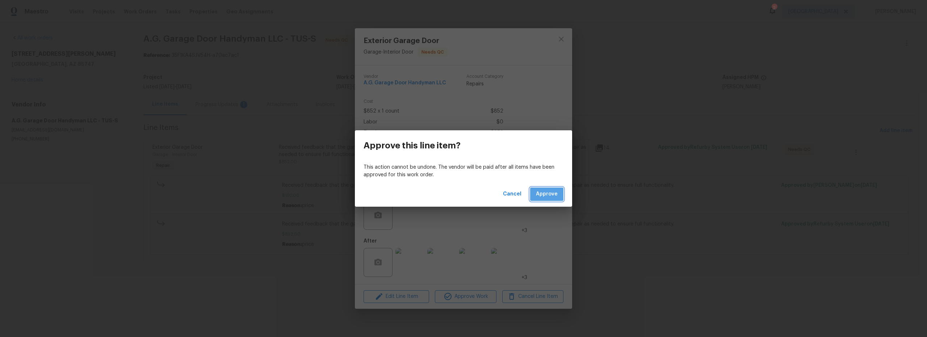
click at [549, 192] on span "Approve" at bounding box center [547, 194] width 22 height 9
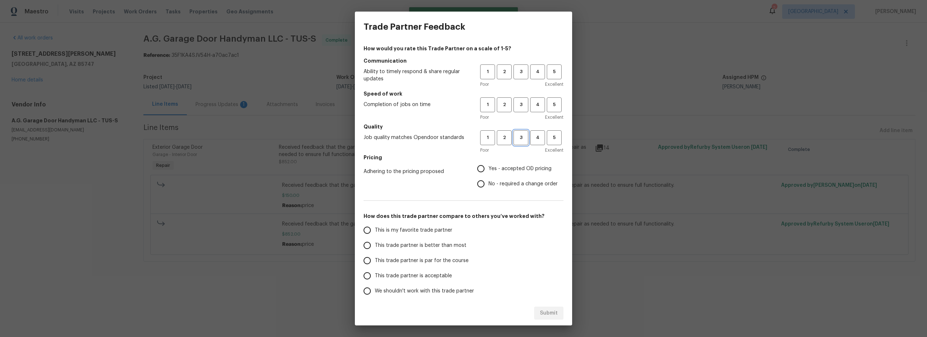
click at [517, 141] on span "3" at bounding box center [520, 138] width 13 height 8
click at [514, 116] on div "Poor Excellent" at bounding box center [521, 117] width 83 height 7
click at [515, 111] on button "3" at bounding box center [521, 104] width 15 height 15
click at [515, 78] on button "3" at bounding box center [521, 71] width 15 height 15
click at [478, 170] on input "Yes - accepted OD pricing" at bounding box center [480, 168] width 15 height 15
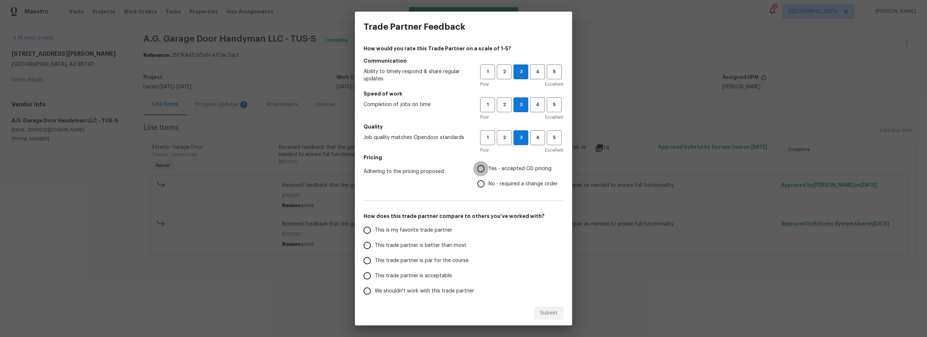
radio input "true"
click at [374, 229] on input "This is my favorite trade partner" at bounding box center [367, 230] width 15 height 15
click at [537, 311] on button "Submit" at bounding box center [548, 313] width 29 height 13
radio input "true"
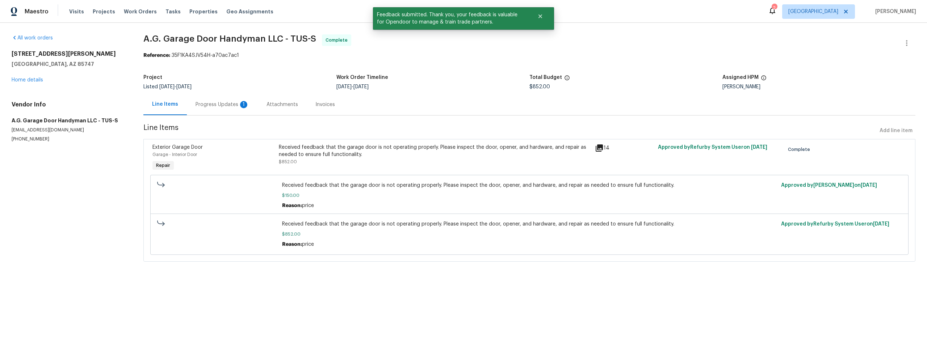
click at [209, 105] on div "Progress Updates 1" at bounding box center [223, 104] width 54 height 7
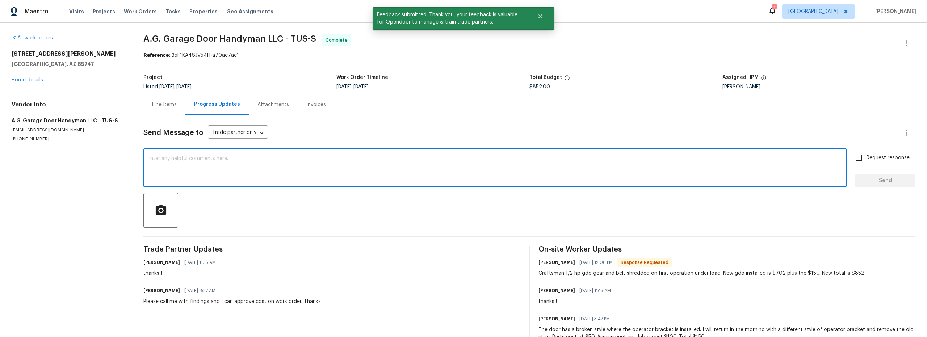
click at [289, 172] on textarea at bounding box center [495, 168] width 695 height 25
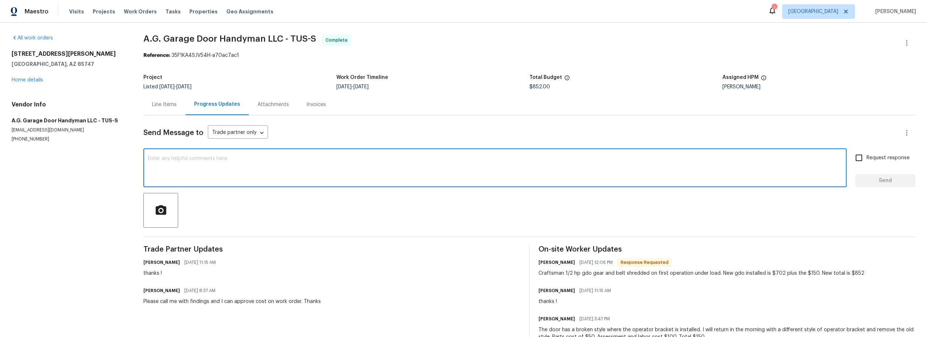
click at [371, 180] on textarea at bounding box center [495, 168] width 695 height 25
type textarea "thank you"
click at [268, 131] on div "Send Message to Trade partner only Trade partner only ​" at bounding box center [520, 132] width 755 height 17
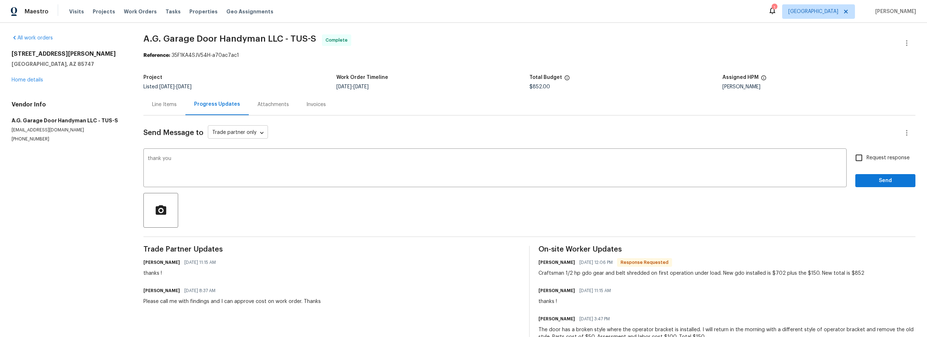
click at [255, 134] on body "Maestro Visits Projects Work Orders Tasks Properties Geo Assignments 1 Tucson S…" at bounding box center [463, 168] width 927 height 337
click at [268, 148] on li "Trade partner and on site worker" at bounding box center [252, 145] width 91 height 12
type input "Trade Partner and On-Site Worker"
click at [892, 182] on span "Send" at bounding box center [885, 180] width 49 height 9
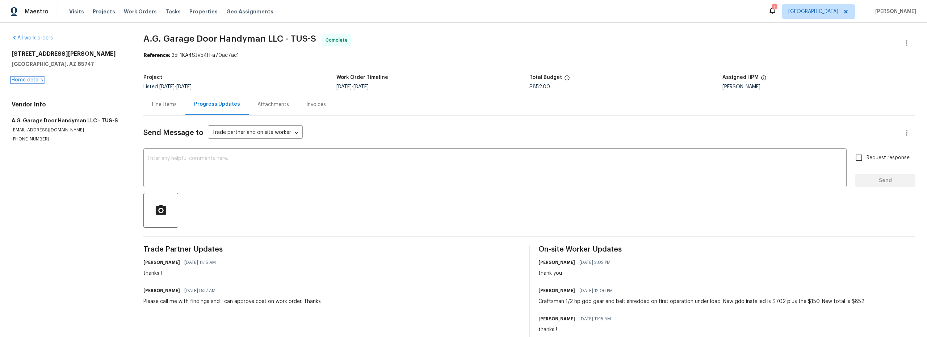
click at [34, 82] on link "Home details" at bounding box center [28, 80] width 32 height 5
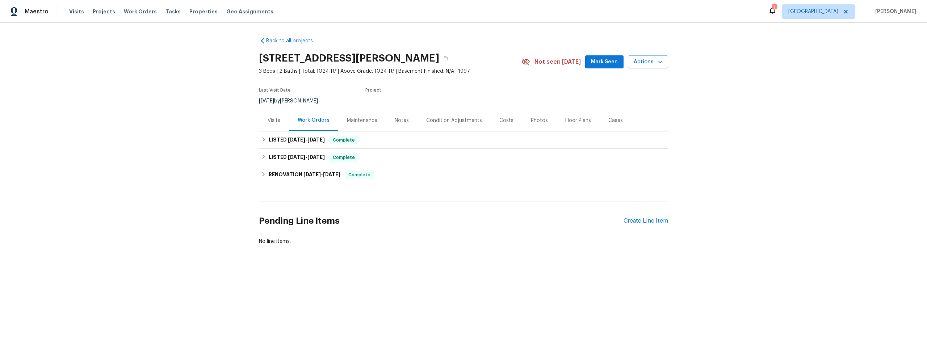
click at [395, 120] on div "Notes" at bounding box center [402, 120] width 14 height 7
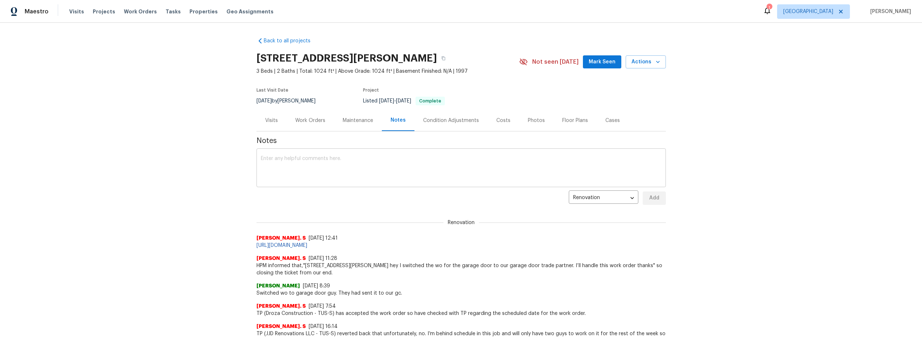
click at [313, 166] on textarea at bounding box center [461, 168] width 401 height 25
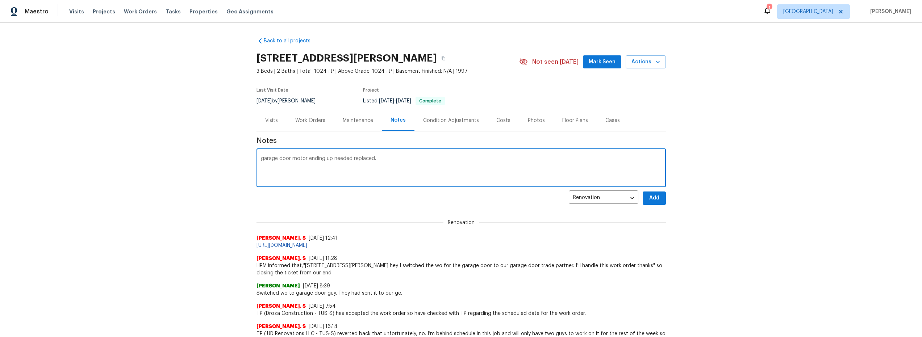
type textarea "garage door motor ending up needed replaced."
click at [650, 203] on button "Add" at bounding box center [654, 198] width 23 height 13
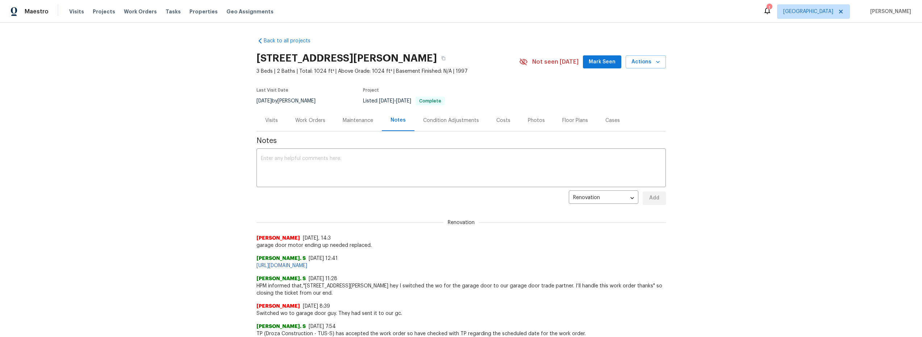
click at [306, 122] on div "Work Orders" at bounding box center [310, 120] width 30 height 7
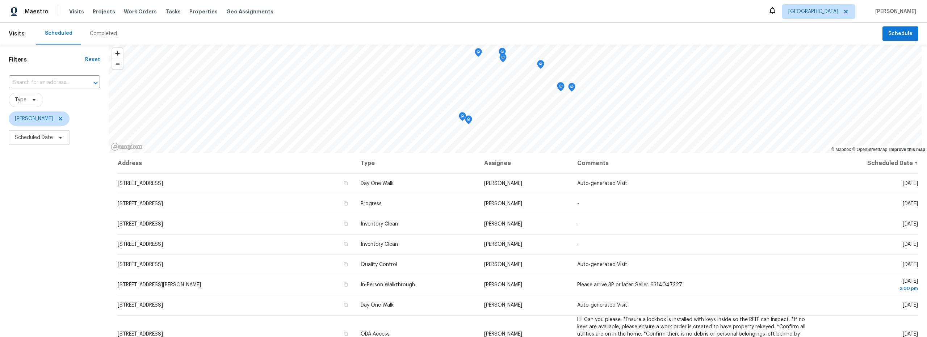
scroll to position [91, 0]
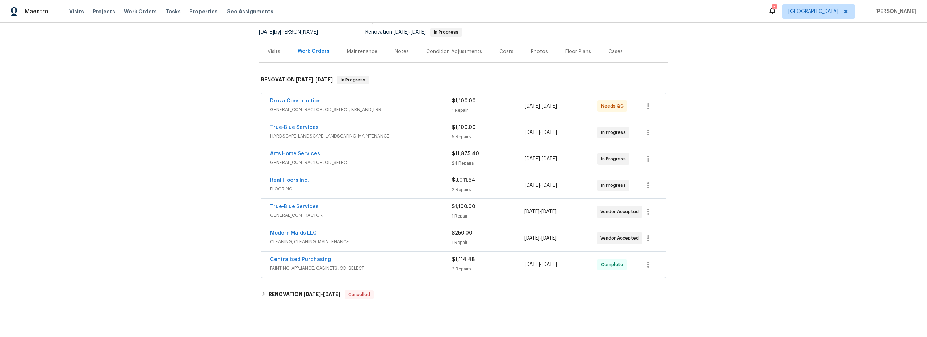
scroll to position [57, 0]
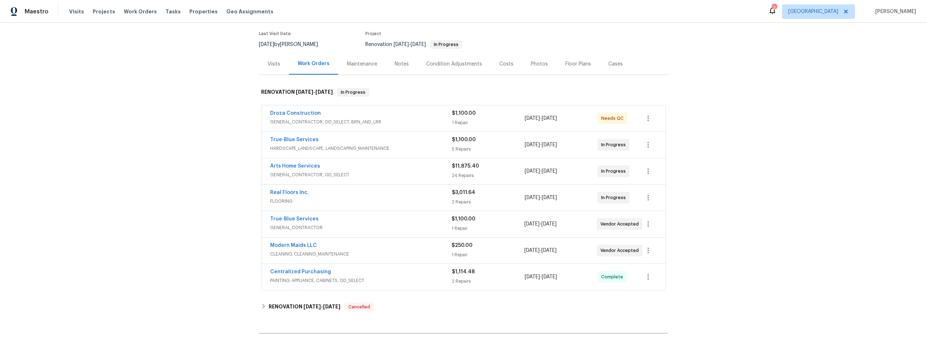
click at [426, 121] on span "GENERAL_CONTRACTOR, OD_SELECT, BRN_AND_LRR" at bounding box center [361, 121] width 182 height 7
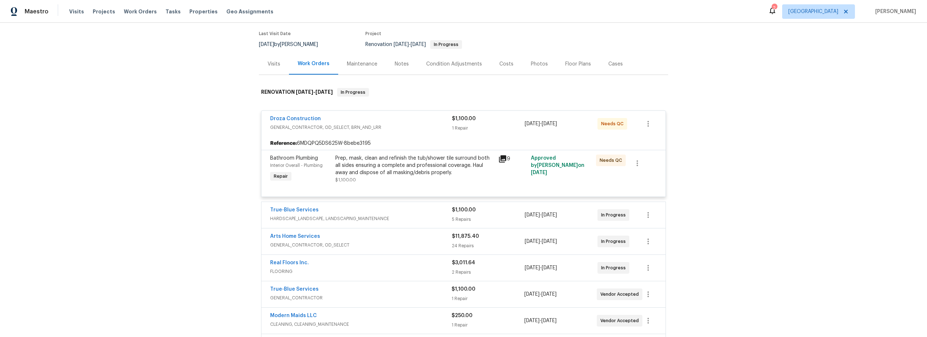
click at [400, 181] on div "Prep, mask, clean and refinish the tub/shower tile surround both all sides ensu…" at bounding box center [414, 169] width 159 height 29
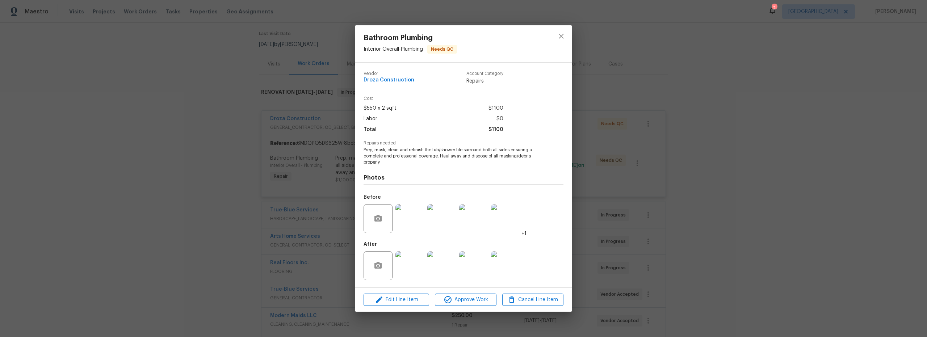
click at [404, 268] on img at bounding box center [410, 265] width 29 height 29
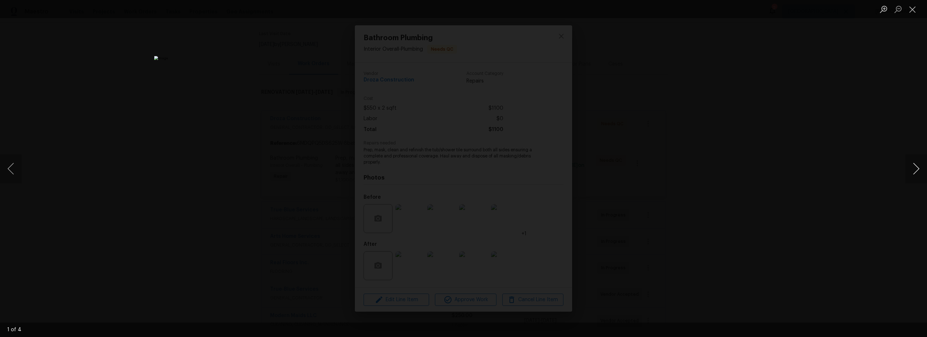
click at [916, 166] on button "Next image" at bounding box center [916, 168] width 22 height 29
click at [553, 69] on img "Lightbox" at bounding box center [463, 168] width 619 height 225
click at [569, 144] on img "Lightbox" at bounding box center [373, 269] width 1243 height 452
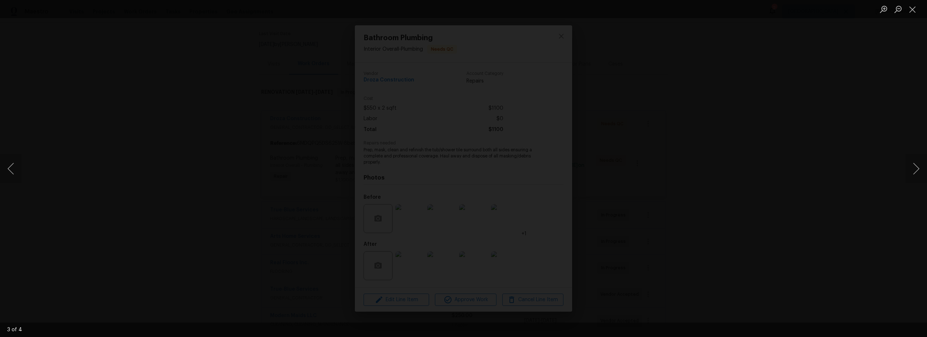
click at [569, 144] on img "Lightbox" at bounding box center [373, 269] width 1243 height 452
click at [543, 58] on img "Lightbox" at bounding box center [463, 168] width 619 height 225
click at [555, 89] on img "Lightbox" at bounding box center [383, 280] width 1243 height 452
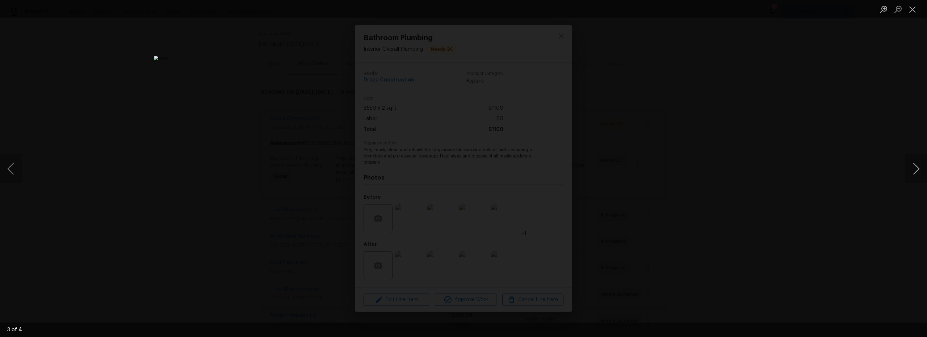
click at [916, 168] on button "Next image" at bounding box center [916, 168] width 22 height 29
click at [545, 56] on img "Lightbox" at bounding box center [463, 168] width 619 height 225
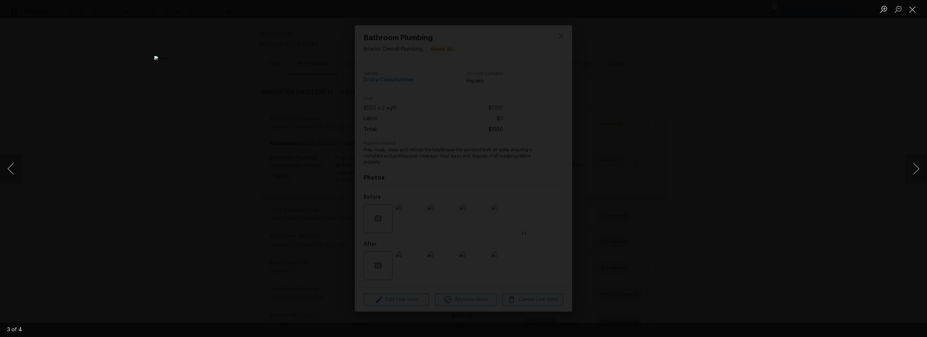
click at [545, 56] on img "Lightbox" at bounding box center [463, 168] width 619 height 225
click at [530, 210] on img "Lightbox" at bounding box center [381, 286] width 1243 height 452
click at [548, 56] on img "Lightbox" at bounding box center [463, 168] width 619 height 225
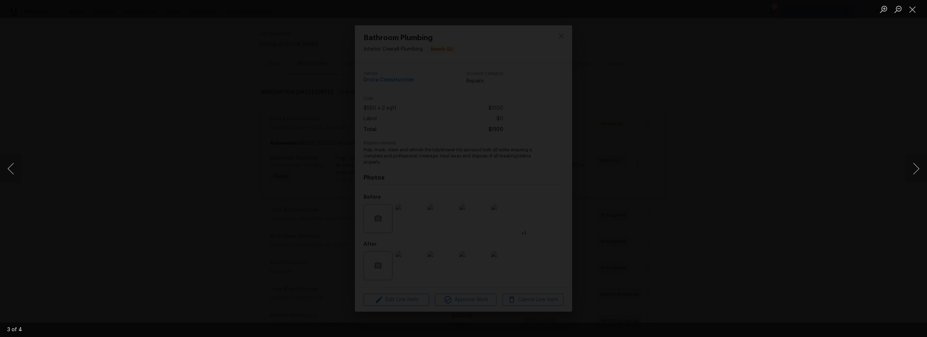
click at [556, 105] on img "Lightbox" at bounding box center [378, 283] width 1243 height 452
click at [556, 106] on img "Lightbox" at bounding box center [378, 283] width 1243 height 452
click at [913, 170] on button "Next image" at bounding box center [916, 168] width 22 height 29
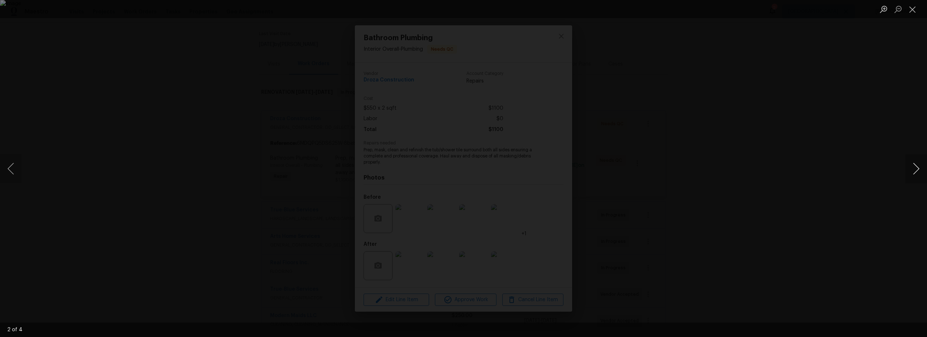
click at [913, 170] on button "Next image" at bounding box center [916, 168] width 22 height 29
click at [920, 168] on button "Next image" at bounding box center [916, 168] width 22 height 29
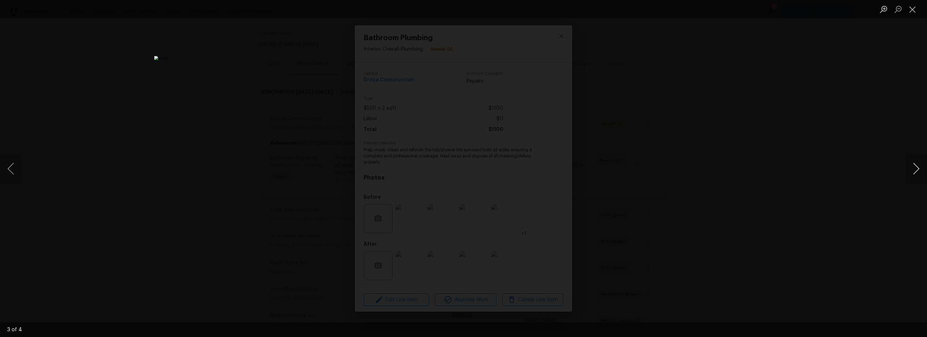
click at [920, 168] on button "Next image" at bounding box center [916, 168] width 22 height 29
click at [920, 167] on button "Next image" at bounding box center [916, 168] width 22 height 29
click at [912, 13] on button "Close lightbox" at bounding box center [912, 9] width 14 height 13
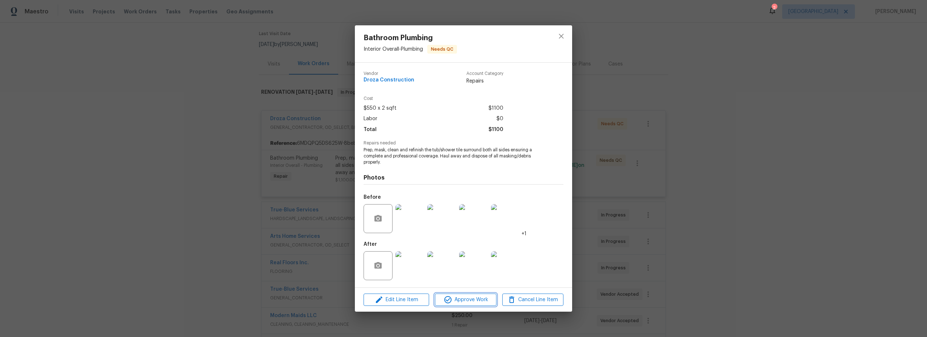
click at [474, 305] on button "Approve Work" at bounding box center [465, 300] width 61 height 13
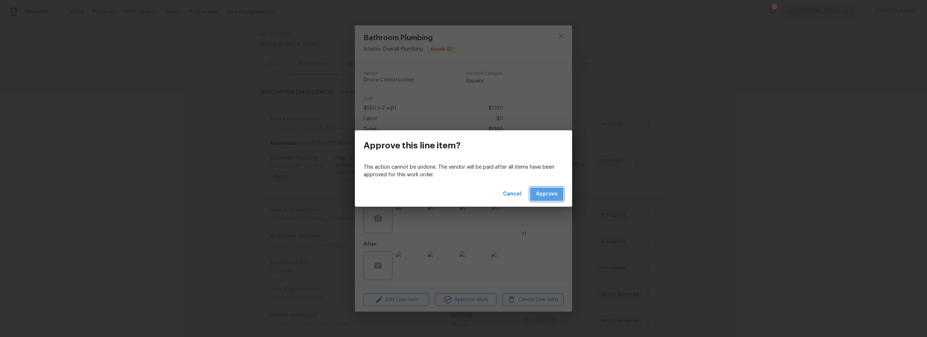
click at [540, 191] on span "Approve" at bounding box center [547, 194] width 22 height 9
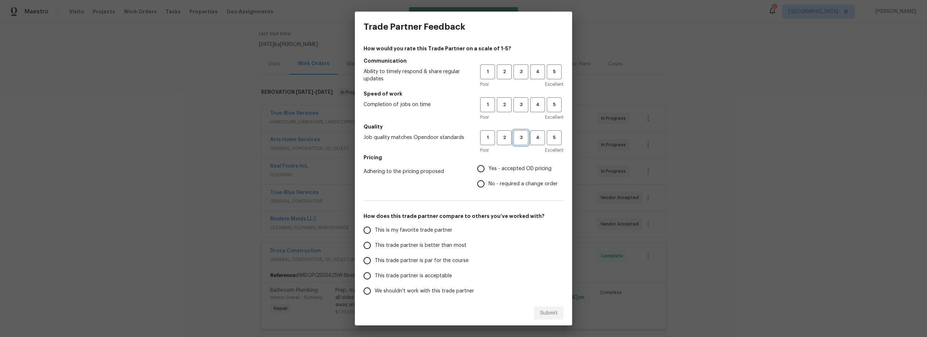
click at [520, 137] on span "3" at bounding box center [520, 138] width 13 height 8
click at [516, 105] on span "3" at bounding box center [520, 105] width 13 height 8
click at [518, 78] on button "3" at bounding box center [521, 71] width 15 height 15
click at [477, 170] on input "Yes - accepted OD pricing" at bounding box center [480, 168] width 15 height 15
radio input "true"
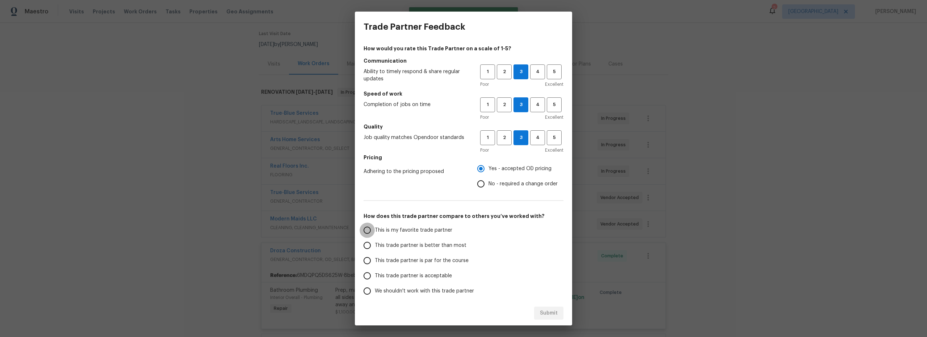
drag, startPoint x: 365, startPoint y: 232, endPoint x: 375, endPoint y: 233, distance: 9.5
click at [365, 232] on input "This is my favorite trade partner" at bounding box center [367, 230] width 15 height 15
click at [550, 311] on span "Submit" at bounding box center [549, 313] width 18 height 9
radio input "true"
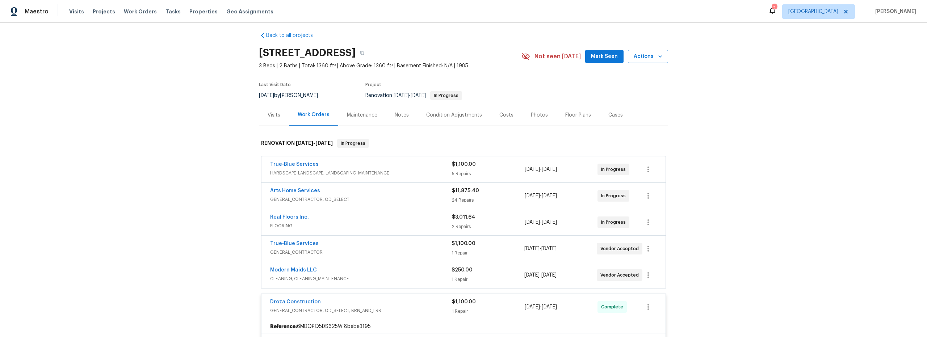
scroll to position [0, 0]
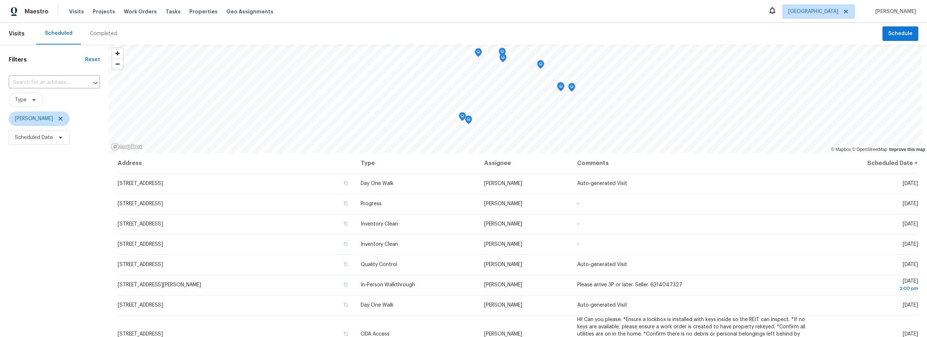
scroll to position [91, 0]
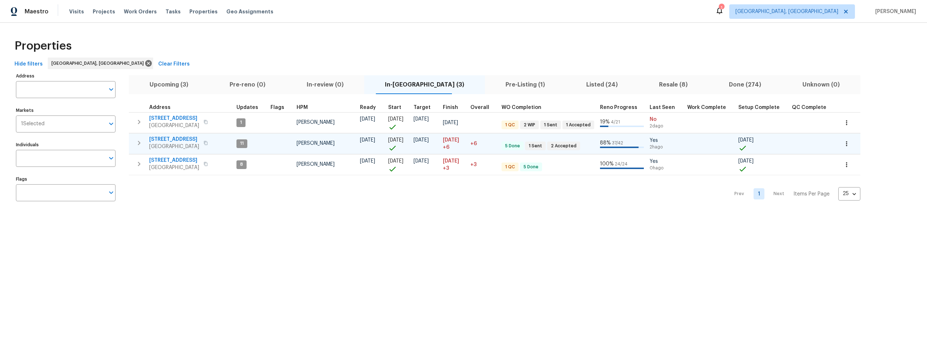
click at [139, 144] on icon "button" at bounding box center [139, 143] width 9 height 9
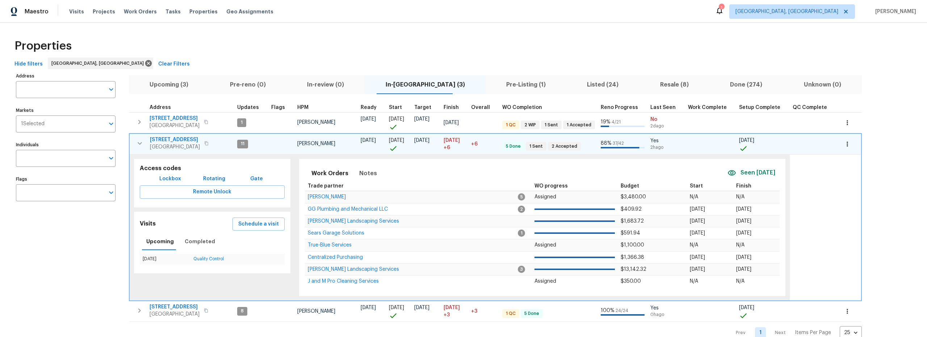
click at [176, 176] on span "Lockbox" at bounding box center [170, 179] width 22 height 9
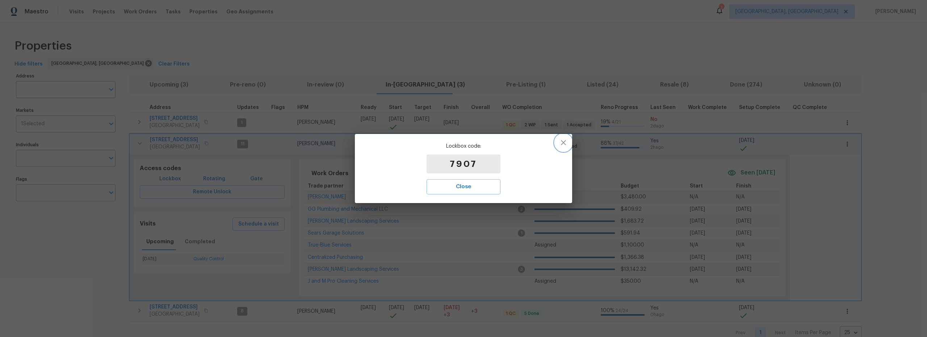
click at [562, 143] on icon "button" at bounding box center [563, 142] width 9 height 9
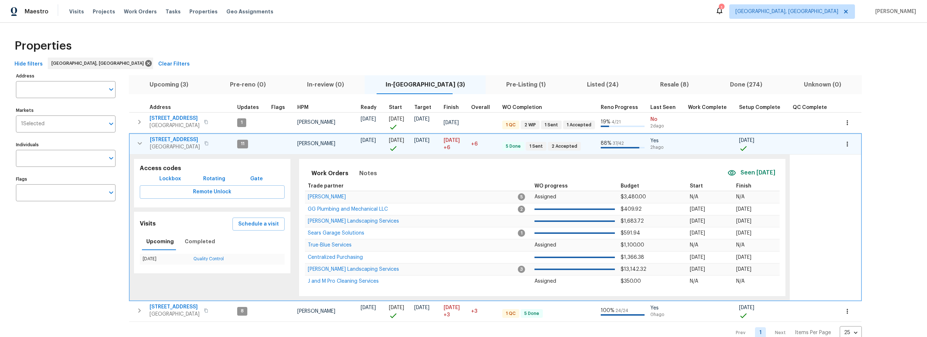
click at [163, 178] on span "Lockbox" at bounding box center [170, 179] width 22 height 9
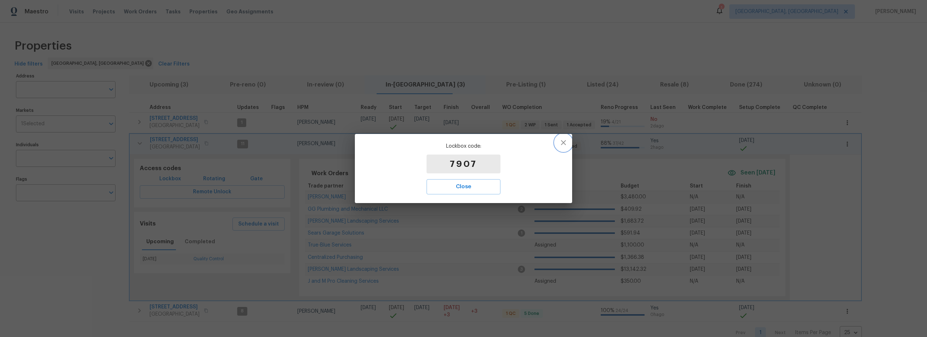
click at [563, 143] on icon "button" at bounding box center [563, 142] width 9 height 9
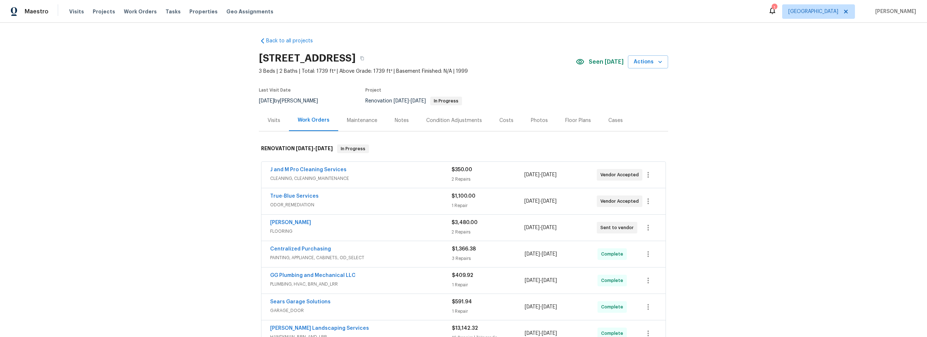
scroll to position [3, 0]
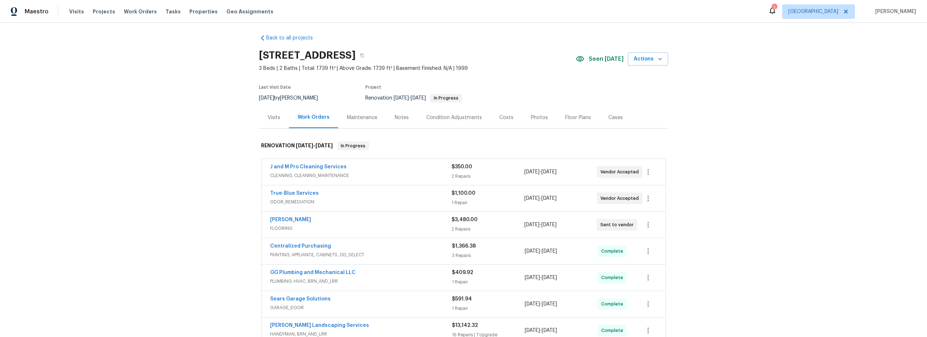
click at [504, 118] on div "Costs" at bounding box center [506, 117] width 14 height 7
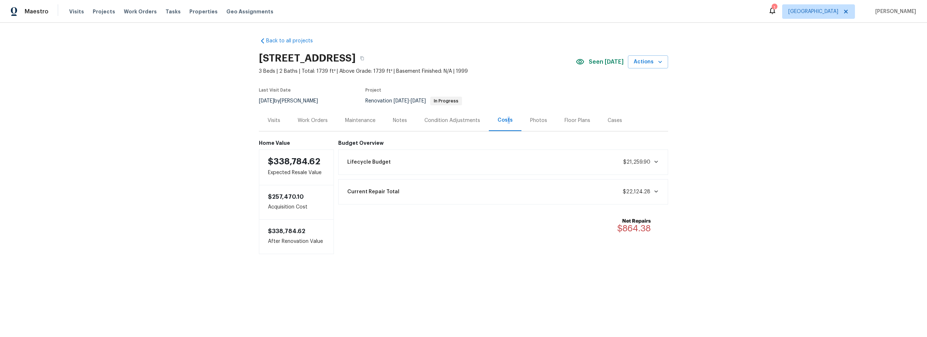
click at [397, 121] on div "Notes" at bounding box center [400, 120] width 14 height 7
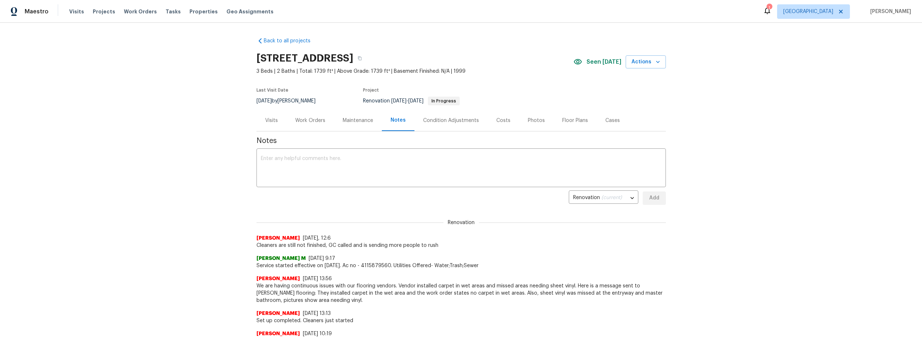
click at [499, 120] on div "Costs" at bounding box center [503, 120] width 14 height 7
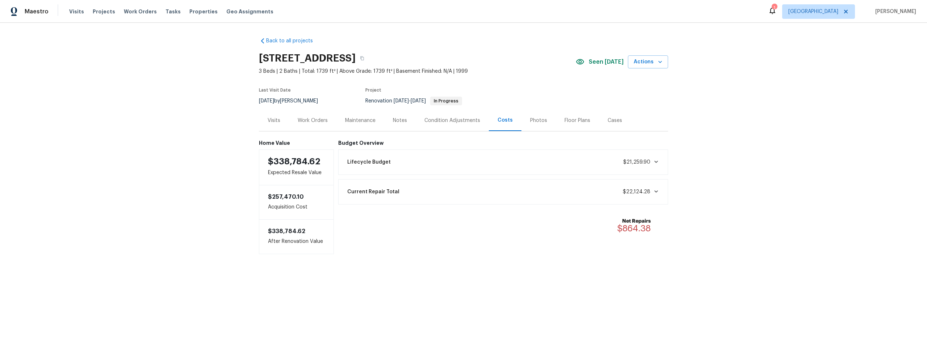
click at [443, 119] on div "Condition Adjustments" at bounding box center [452, 120] width 56 height 7
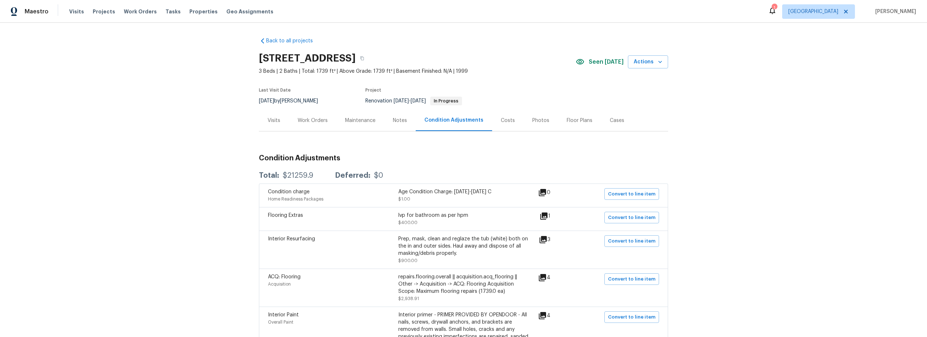
click at [397, 121] on div "Notes" at bounding box center [400, 120] width 14 height 7
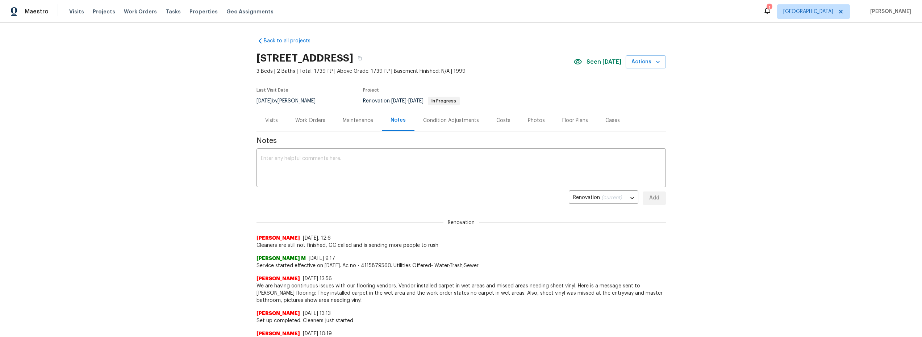
click at [311, 121] on div "Work Orders" at bounding box center [310, 120] width 30 height 7
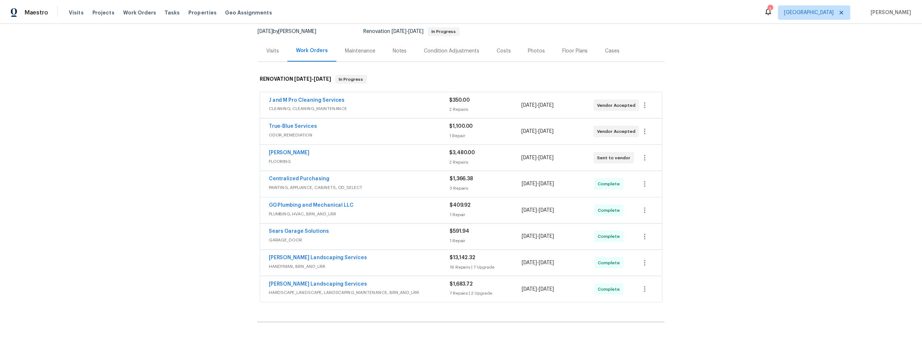
scroll to position [70, 0]
click at [402, 52] on div "Notes" at bounding box center [402, 50] width 14 height 7
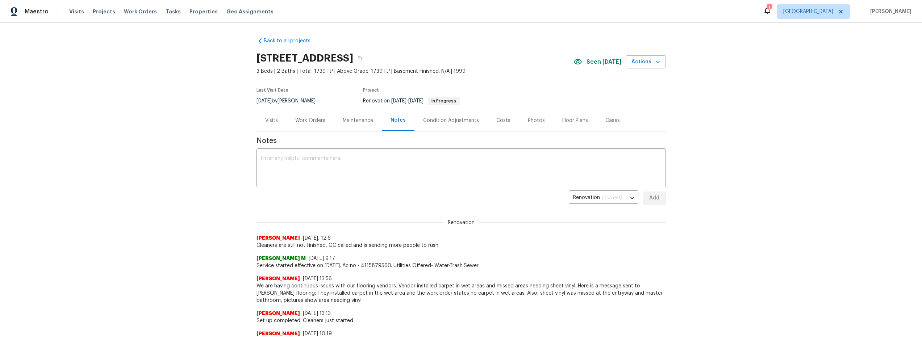
drag, startPoint x: 315, startPoint y: 119, endPoint x: 343, endPoint y: 134, distance: 32.6
click at [315, 119] on div "Work Orders" at bounding box center [310, 120] width 30 height 7
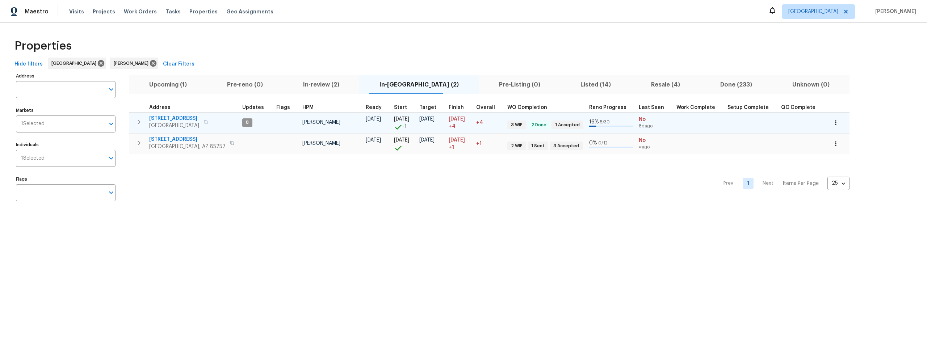
click at [183, 117] on span "[STREET_ADDRESS]" at bounding box center [174, 118] width 50 height 7
click at [832, 123] on icon "button" at bounding box center [835, 122] width 7 height 7
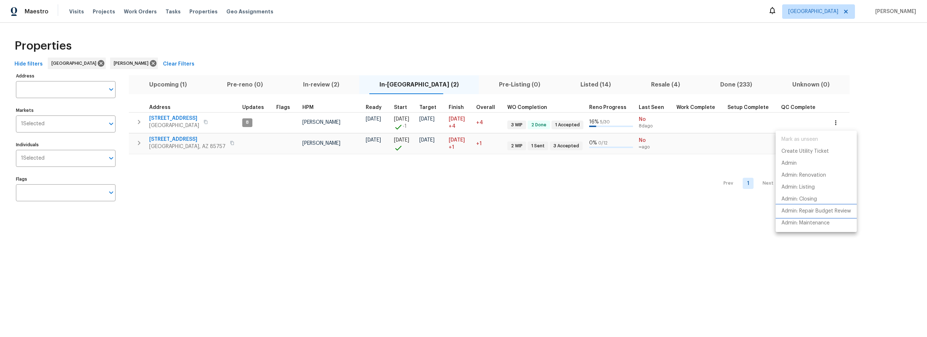
click at [808, 210] on p "Admin: Repair Budget Review" at bounding box center [817, 212] width 70 height 8
click at [191, 119] on div at bounding box center [463, 168] width 927 height 337
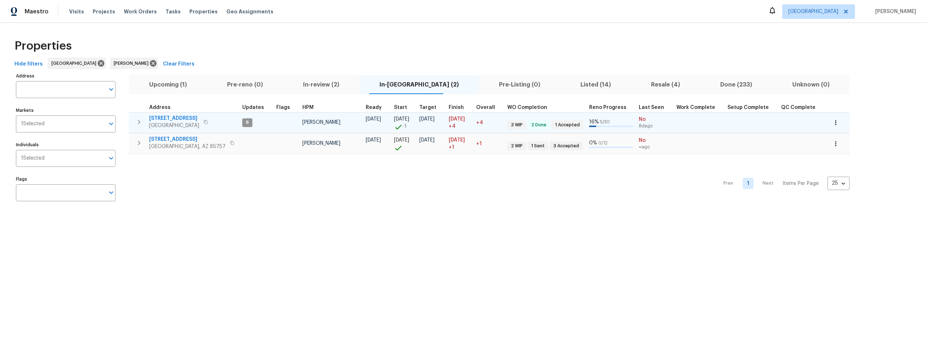
click at [185, 117] on span "[STREET_ADDRESS]" at bounding box center [174, 118] width 50 height 7
click at [835, 124] on icon "button" at bounding box center [835, 122] width 1 height 5
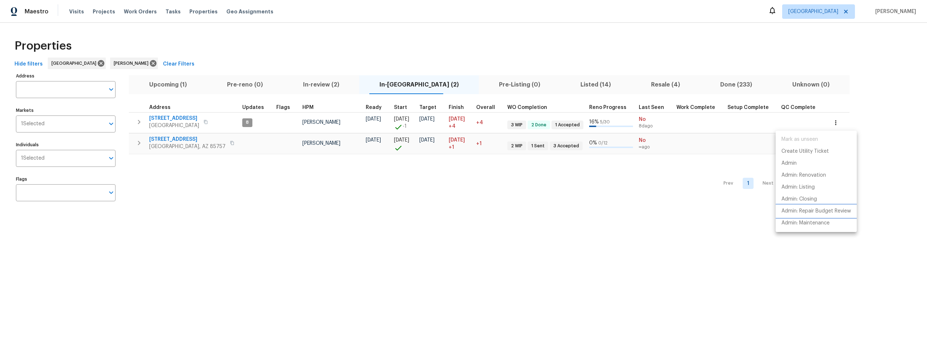
click at [810, 206] on li "Admin: Repair Budget Review" at bounding box center [816, 211] width 81 height 12
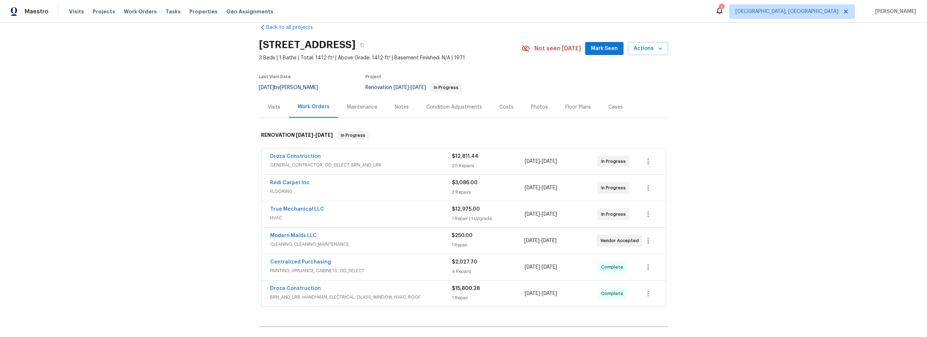
scroll to position [3, 0]
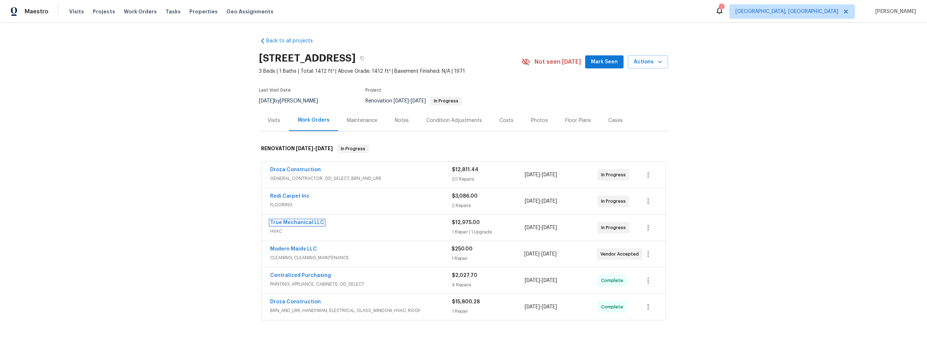
click at [311, 222] on link "True Mechanical LLC" at bounding box center [297, 222] width 54 height 5
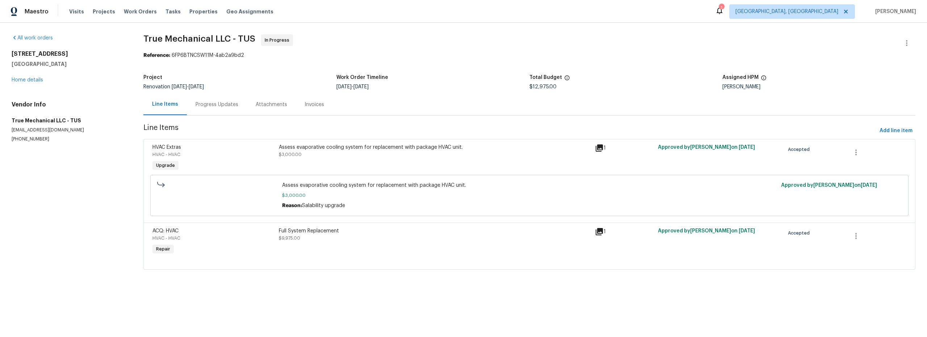
click at [210, 107] on div "Progress Updates" at bounding box center [217, 104] width 43 height 7
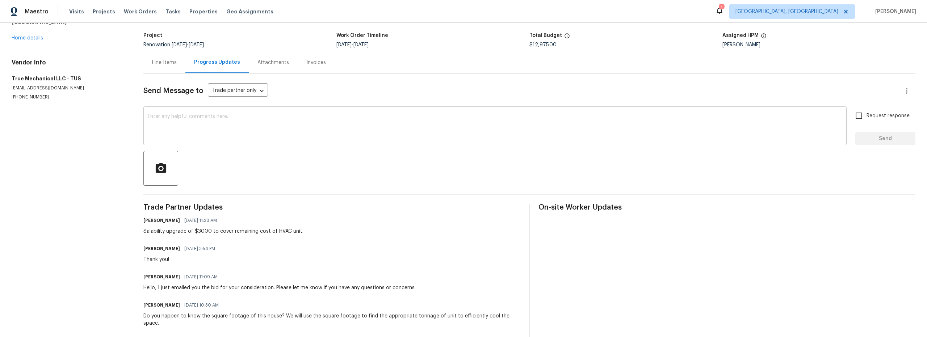
scroll to position [50, 0]
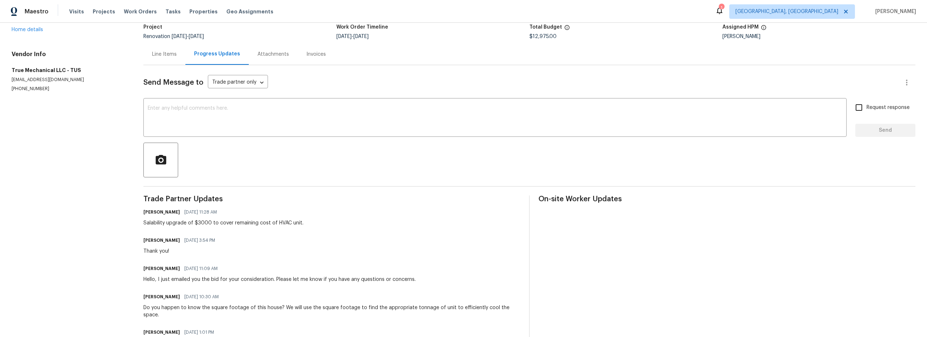
click at [164, 57] on div "Line Items" at bounding box center [164, 54] width 25 height 7
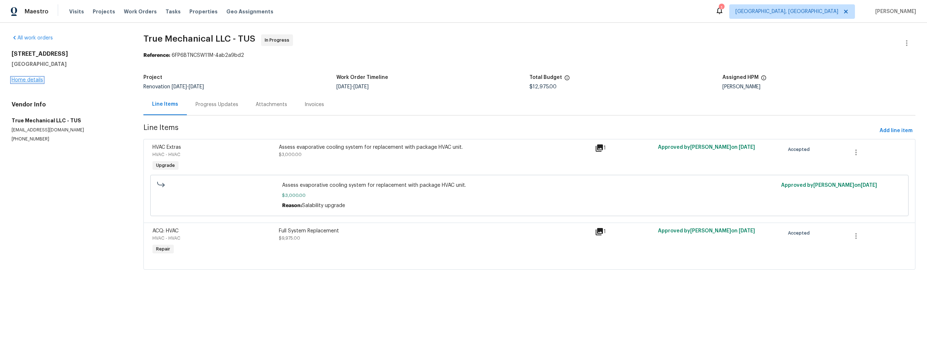
click at [42, 81] on link "Home details" at bounding box center [28, 80] width 32 height 5
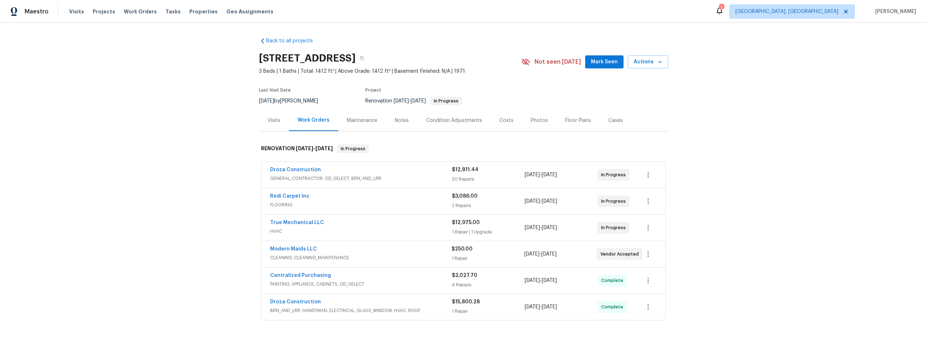
click at [503, 122] on div "Costs" at bounding box center [506, 120] width 14 height 7
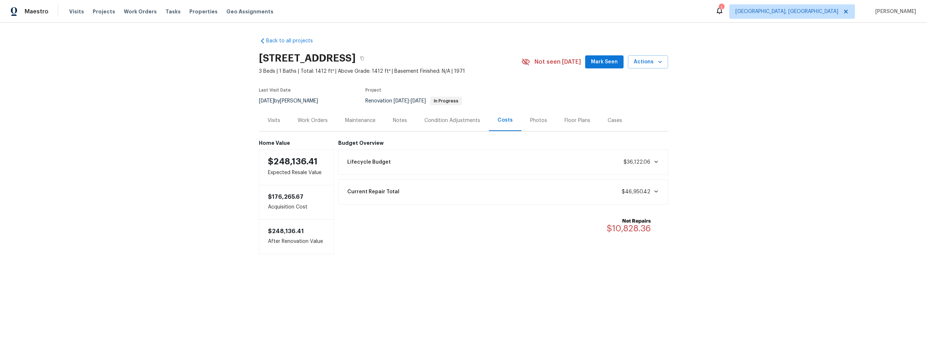
click at [394, 123] on div "Notes" at bounding box center [400, 120] width 14 height 7
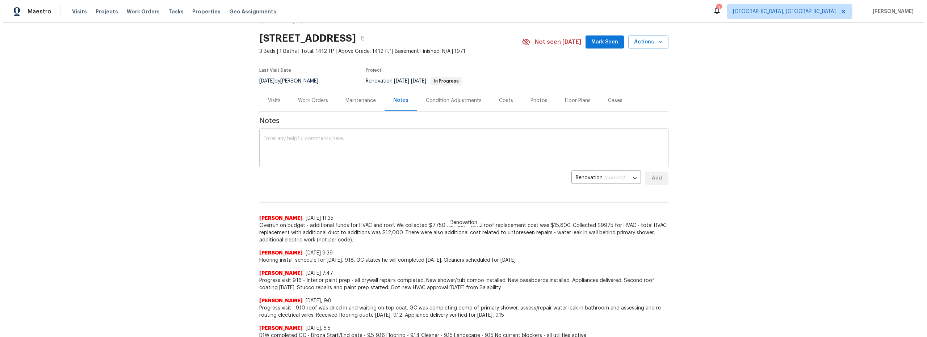
scroll to position [18, 0]
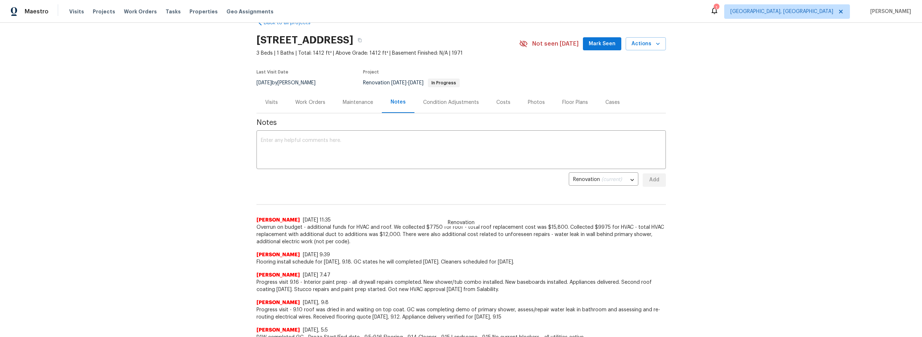
click at [312, 104] on div "Work Orders" at bounding box center [310, 102] width 30 height 7
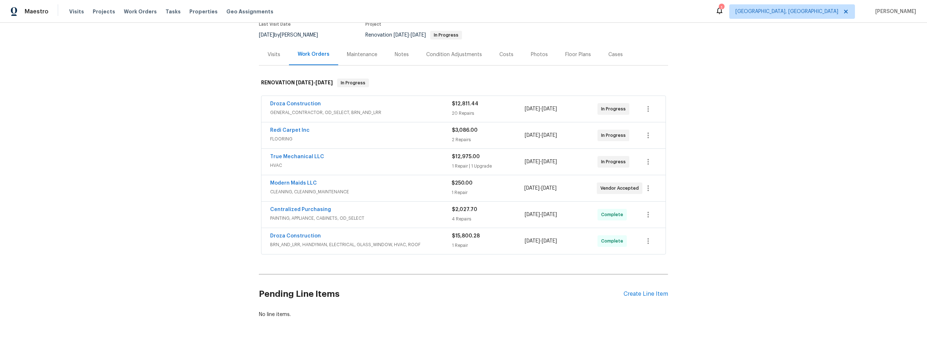
scroll to position [18, 0]
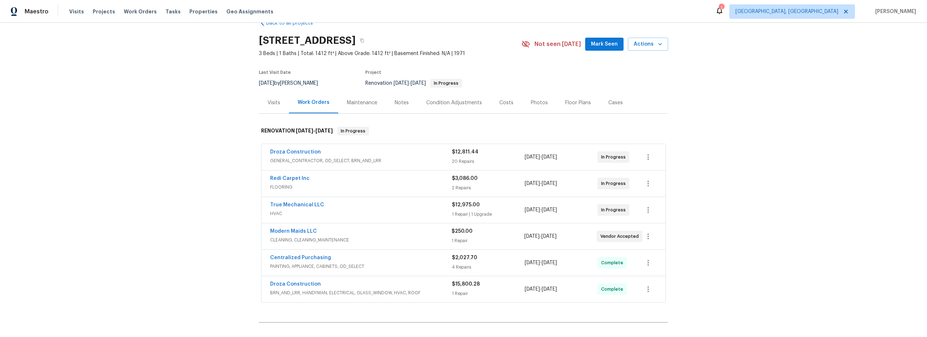
click at [395, 104] on div "Notes" at bounding box center [402, 102] width 14 height 7
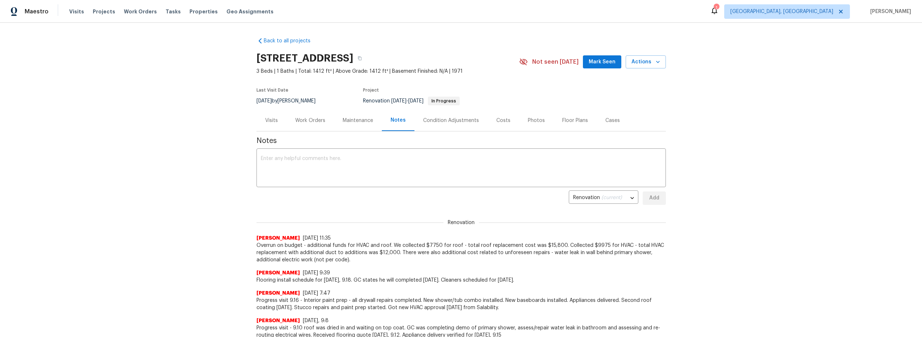
click at [310, 122] on div "Work Orders" at bounding box center [310, 120] width 30 height 7
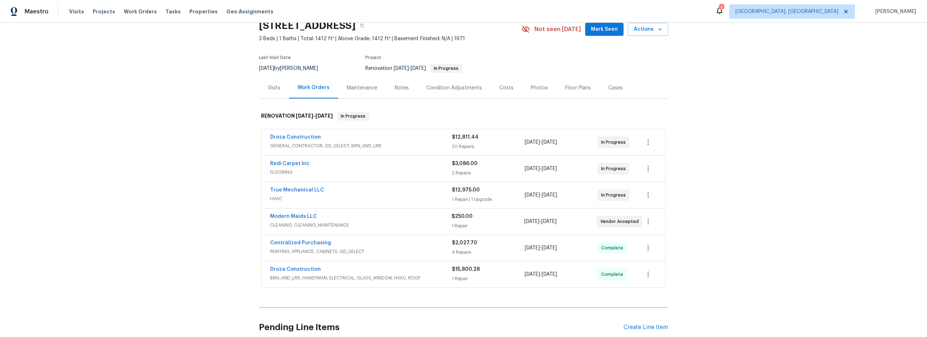
scroll to position [37, 0]
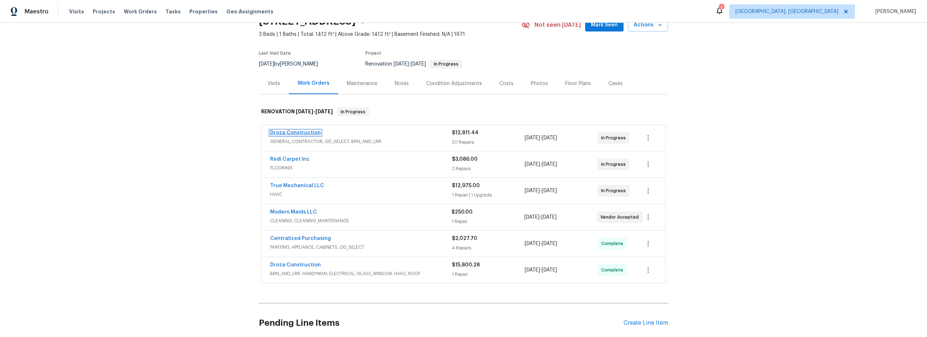
click at [305, 134] on link "Droza Construction" at bounding box center [295, 132] width 51 height 5
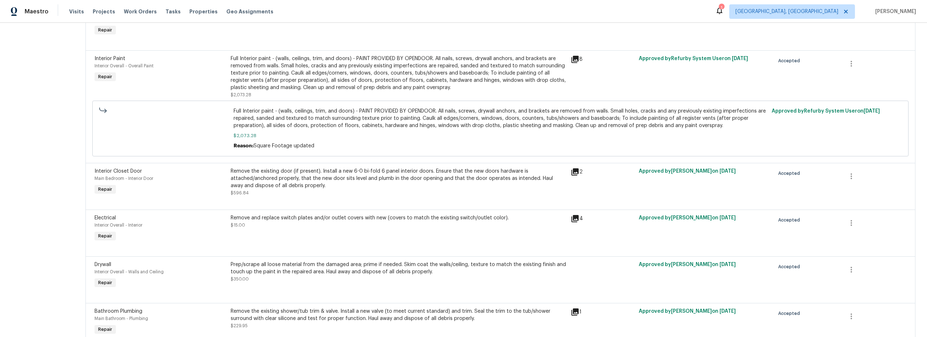
scroll to position [124, 0]
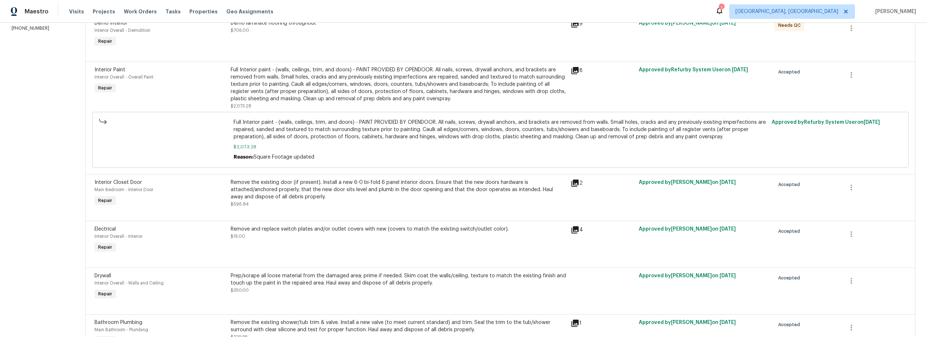
click at [575, 184] on icon at bounding box center [575, 183] width 7 height 7
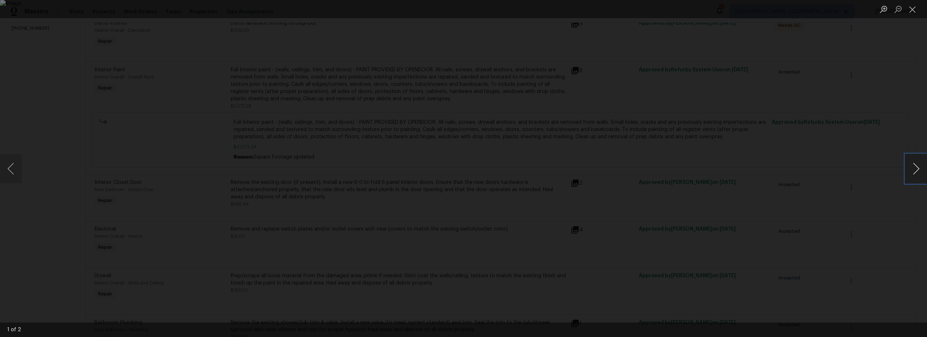
click at [916, 168] on button "Next image" at bounding box center [916, 168] width 22 height 29
click at [913, 168] on button "Next image" at bounding box center [916, 168] width 22 height 29
click at [915, 13] on button "Close lightbox" at bounding box center [912, 9] width 14 height 13
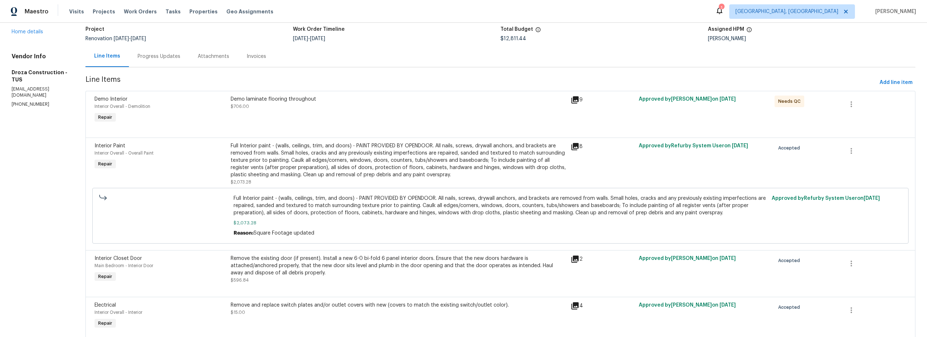
scroll to position [0, 0]
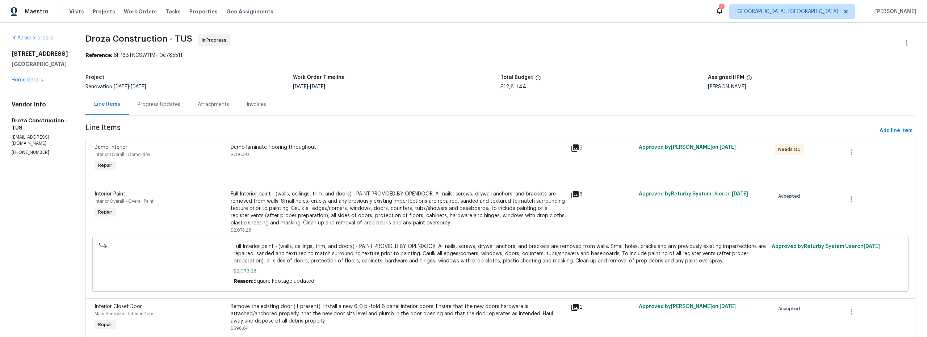
click at [30, 82] on div "[STREET_ADDRESS] Home details" at bounding box center [40, 66] width 57 height 33
click at [20, 80] on link "Home details" at bounding box center [28, 80] width 32 height 5
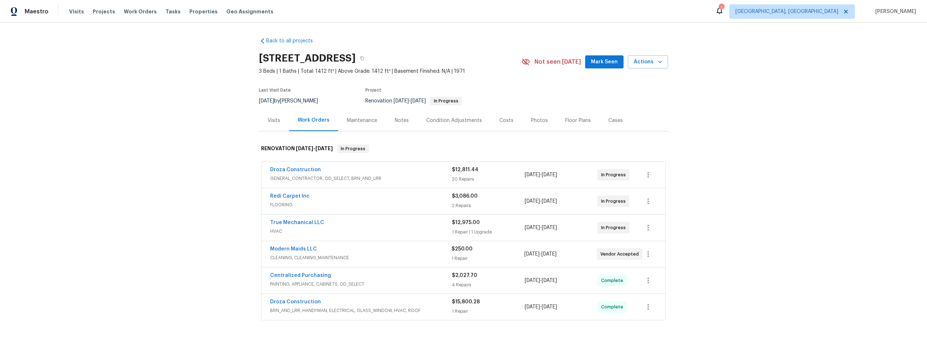
scroll to position [1, 0]
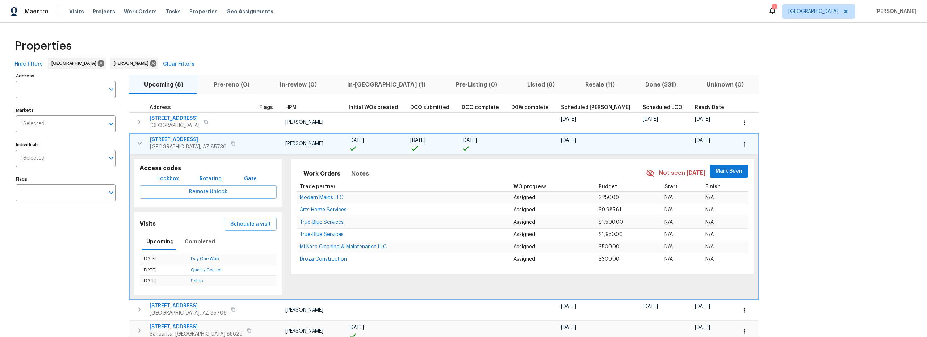
click at [302, 37] on div "Properties" at bounding box center [464, 45] width 904 height 23
click at [137, 143] on icon "button" at bounding box center [139, 143] width 9 height 9
